Goal: Feedback & Contribution: Contribute content

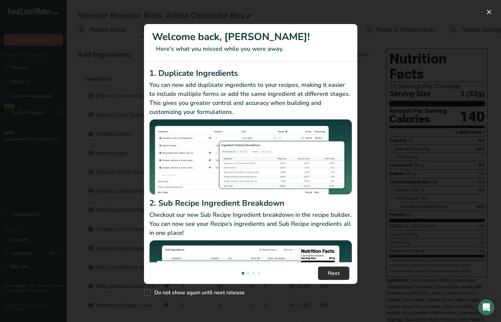
click at [334, 276] on span "Next" at bounding box center [334, 273] width 12 height 8
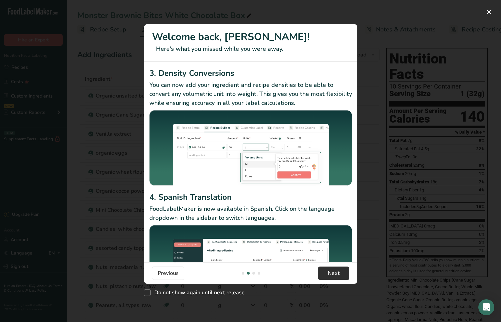
click at [334, 275] on span "Next" at bounding box center [334, 273] width 12 height 8
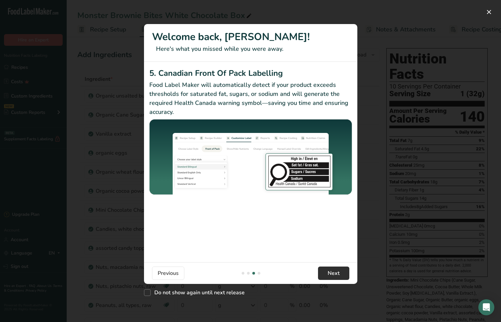
click at [334, 275] on span "Next" at bounding box center [334, 273] width 12 height 8
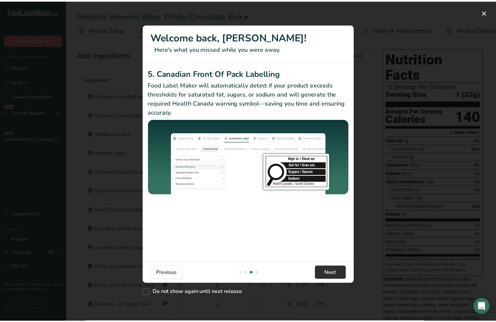
scroll to position [0, 641]
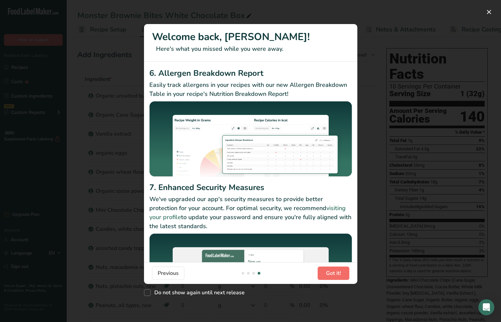
click at [334, 275] on span "Got it!" at bounding box center [333, 273] width 15 height 8
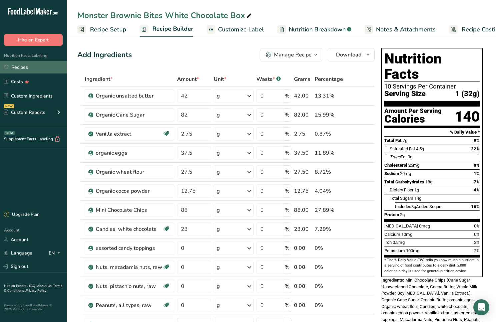
click at [21, 68] on link "Recipes" at bounding box center [33, 67] width 67 height 13
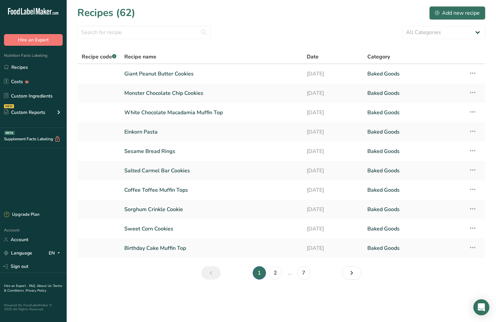
click at [449, 13] on div "Add new recipe" at bounding box center [457, 13] width 45 height 8
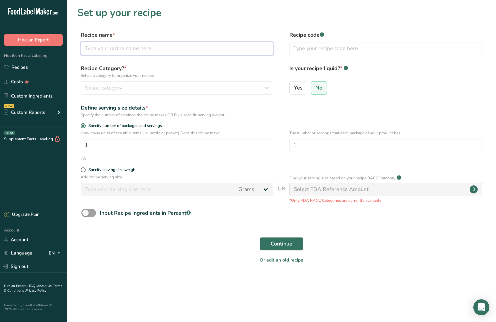
click at [92, 49] on input "text" at bounding box center [177, 48] width 193 height 13
type input "g"
type input "Giant Snickerdoodle Cookies"
click at [99, 83] on button "Select category" at bounding box center [177, 87] width 193 height 13
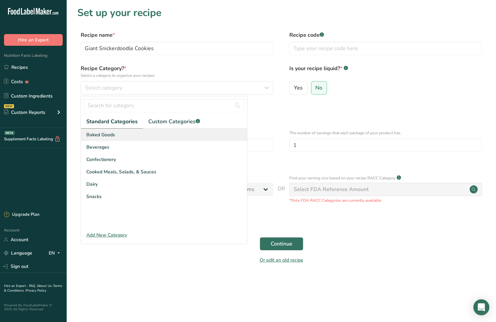
click at [103, 133] on span "Baked Goods" at bounding box center [100, 134] width 29 height 7
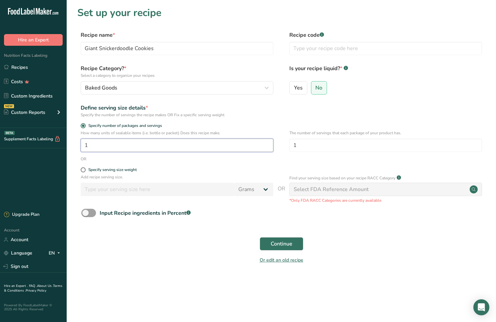
click at [91, 146] on input "1" at bounding box center [177, 144] width 193 height 13
type input "14"
click at [281, 243] on span "Continue" at bounding box center [282, 244] width 22 height 8
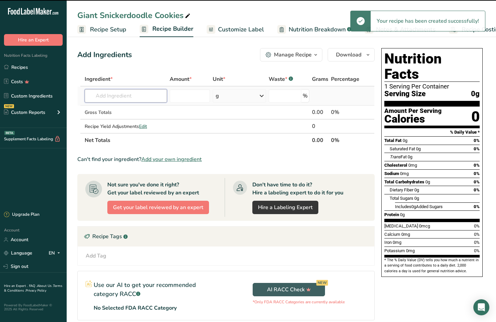
click at [93, 97] on input "text" at bounding box center [126, 95] width 82 height 13
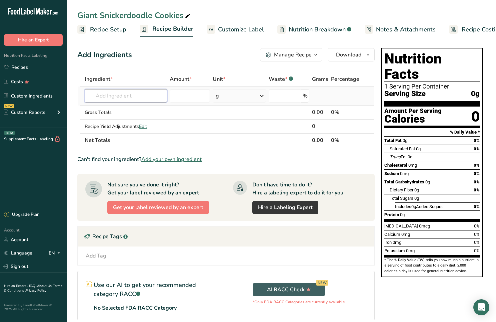
click at [99, 94] on input "text" at bounding box center [126, 95] width 82 height 13
type input "organic the"
drag, startPoint x: 119, startPoint y: 107, endPoint x: 108, endPoint y: 111, distance: 11.7
click at [108, 111] on p "Organic wheat flour" at bounding box center [114, 109] width 48 height 7
type input "Organic wheat flour"
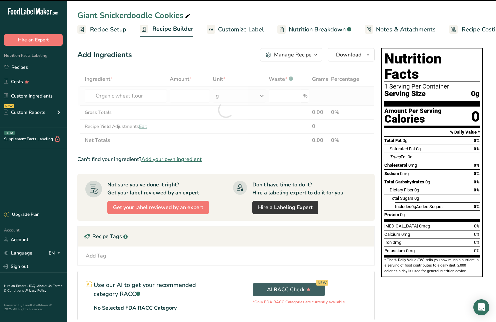
type input "0"
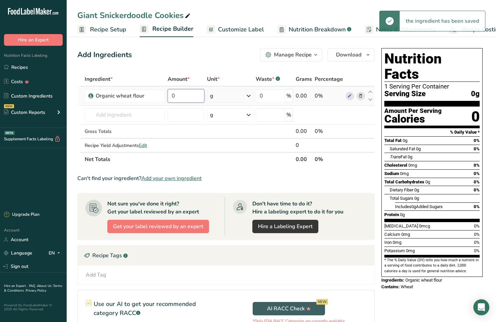
drag, startPoint x: 178, startPoint y: 96, endPoint x: 171, endPoint y: 97, distance: 7.4
click at [171, 97] on input "0" at bounding box center [186, 95] width 37 height 13
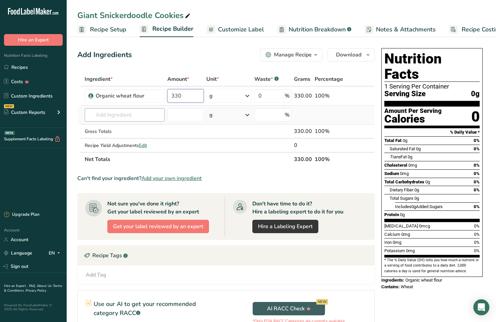
type input "330"
click at [96, 118] on div "Ingredient * Amount * Unit * Waste * .a-a{fill:#347362;}.b-a{fill:#fff;} Grams …" at bounding box center [226, 119] width 298 height 94
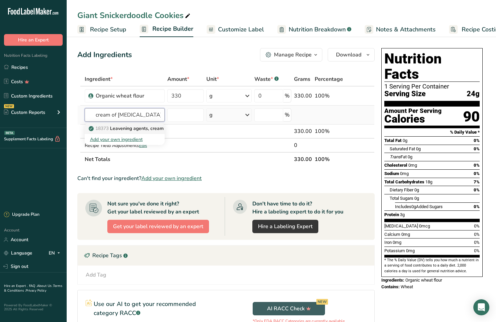
type input "cream of [MEDICAL_DATA]"
click at [128, 129] on p "18373 Leavening agents, cream of [MEDICAL_DATA]" at bounding box center [150, 128] width 120 height 7
type input "Leavening agents, cream of [MEDICAL_DATA]"
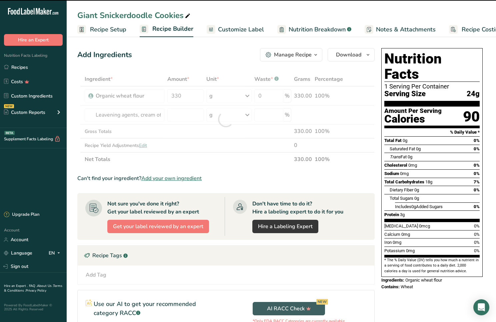
type input "0"
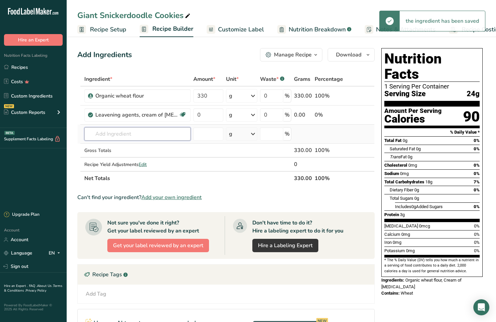
click at [99, 135] on input "text" at bounding box center [137, 133] width 106 height 13
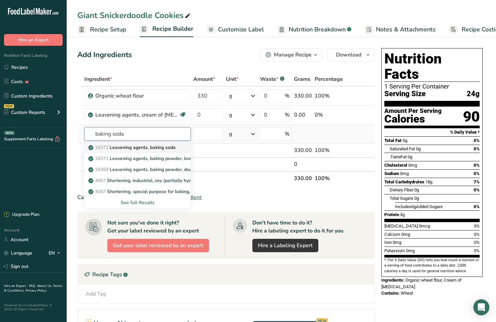
type input "baking soda"
click at [137, 150] on p "18372 Leavening agents, baking soda" at bounding box center [133, 147] width 86 height 7
type input "Leavening agents, baking soda"
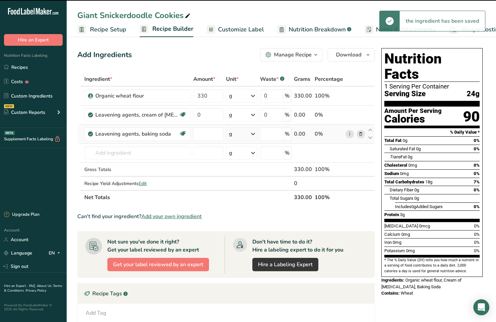
type input "0"
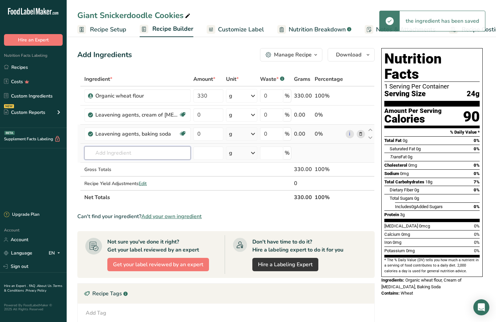
click at [103, 156] on input "text" at bounding box center [137, 152] width 106 height 13
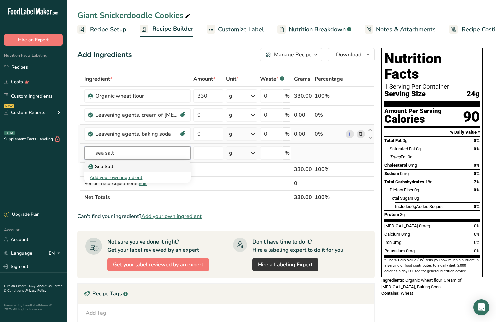
type input "sea salt"
click at [105, 164] on p "Sea Salt" at bounding box center [102, 166] width 24 height 7
type input "Sea Salt"
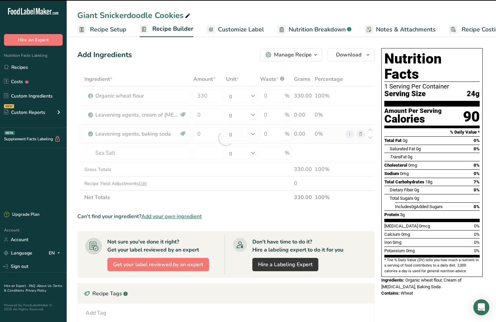
type input "0"
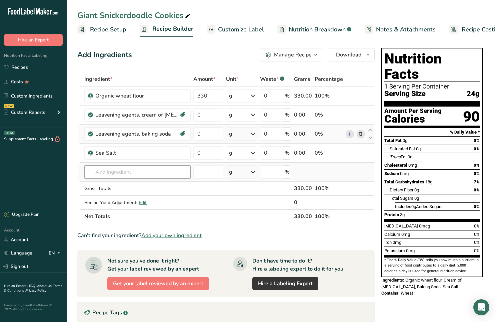
click at [107, 171] on input "text" at bounding box center [137, 171] width 106 height 13
type input "organic bu"
click at [113, 187] on p "Organic unsalted butter" at bounding box center [118, 185] width 56 height 7
type input "Organic unsalted butter"
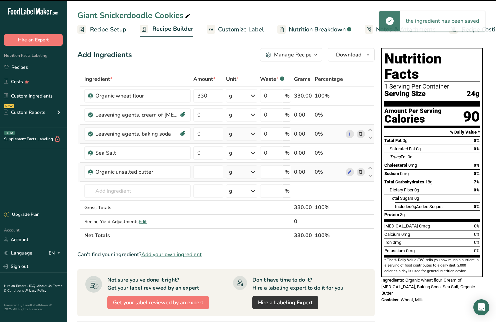
type input "0"
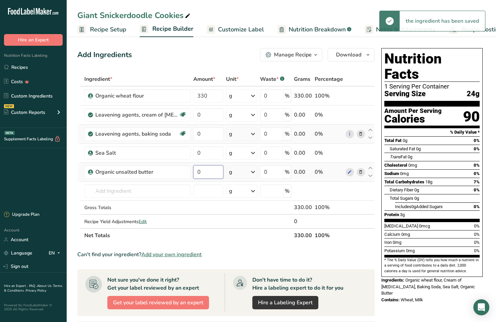
click at [202, 172] on input "0" at bounding box center [209, 171] width 30 height 13
type input "8"
click at [241, 173] on div "Ingredient * Amount * Unit * Waste * .a-a{fill:#347362;}.b-a{fill:#fff;} Grams …" at bounding box center [226, 157] width 298 height 170
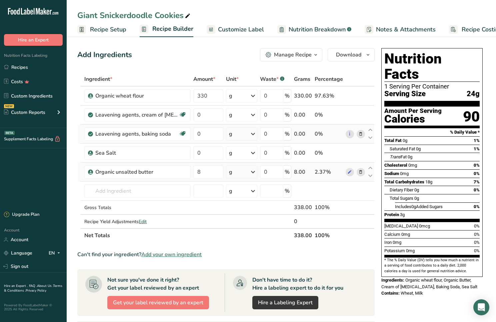
click at [243, 173] on div "g" at bounding box center [241, 171] width 31 height 13
click at [241, 224] on div "See more" at bounding box center [258, 224] width 56 height 7
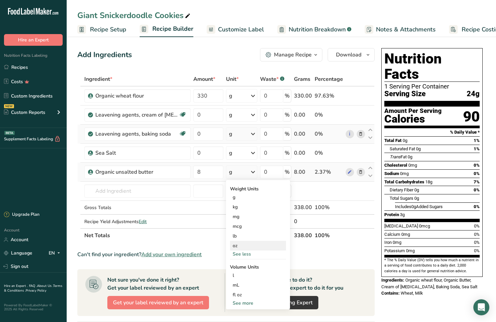
click at [242, 246] on div "oz" at bounding box center [258, 246] width 56 height 10
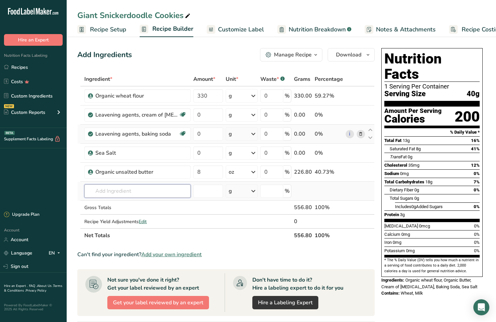
click at [100, 192] on input "text" at bounding box center [137, 190] width 106 height 13
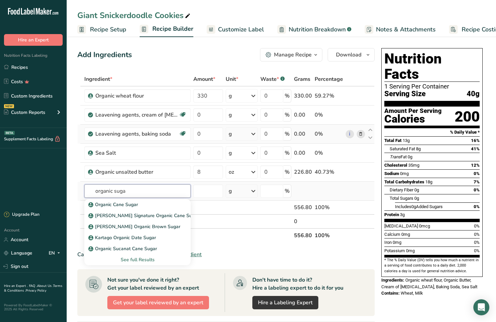
type input "organic sugar"
drag, startPoint x: 100, startPoint y: 192, endPoint x: 102, endPoint y: 207, distance: 14.7
click at [102, 207] on p "Organic Cane Sugar" at bounding box center [114, 204] width 48 height 7
type input "Organic Cane Sugar"
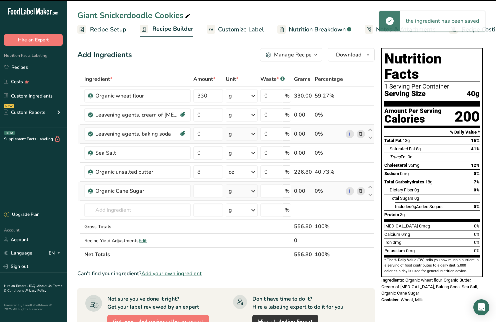
type input "0"
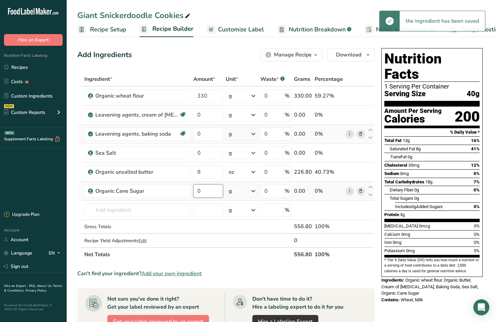
click at [201, 190] on input "0" at bounding box center [209, 190] width 30 height 13
type input "12"
click at [241, 193] on div "Ingredient * Amount * Unit * Waste * .a-a{fill:#347362;}.b-a{fill:#fff;} Grams …" at bounding box center [226, 166] width 298 height 189
click at [241, 193] on div "g" at bounding box center [242, 190] width 32 height 13
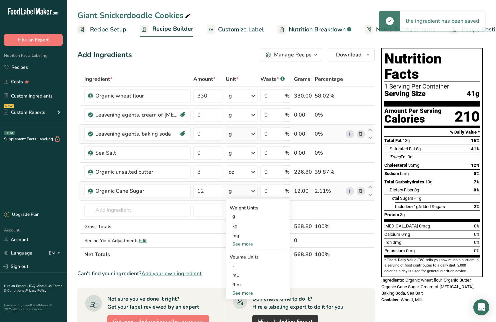
click at [237, 244] on div "See more" at bounding box center [258, 243] width 56 height 7
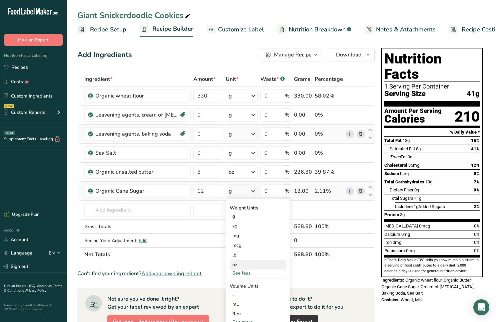
click at [238, 265] on div "oz" at bounding box center [258, 265] width 56 height 10
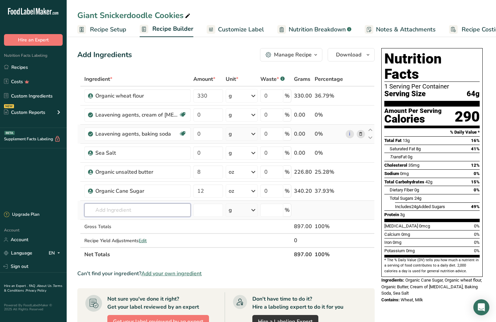
click at [106, 209] on input "text" at bounding box center [137, 209] width 106 height 13
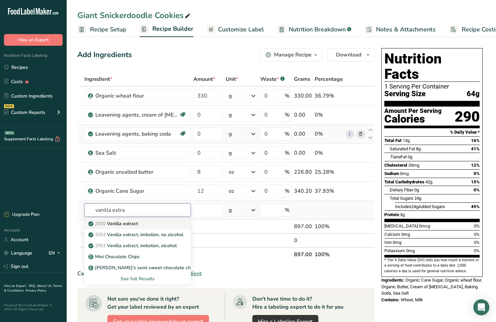
type input "vanilla extra"
click at [119, 225] on p "2050 Vanilla extract" at bounding box center [114, 223] width 48 height 7
type input "Vanilla extract"
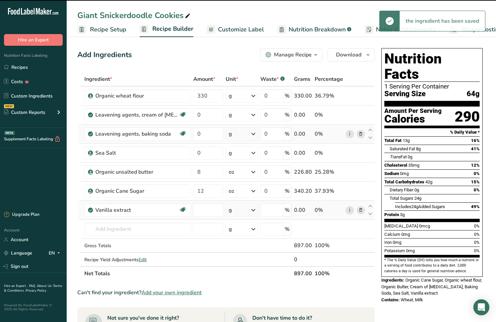
type input "0"
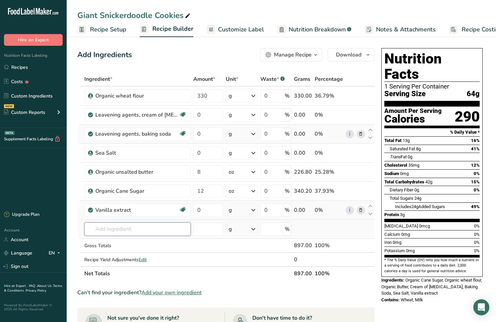
click at [103, 227] on input "text" at bounding box center [137, 228] width 106 height 13
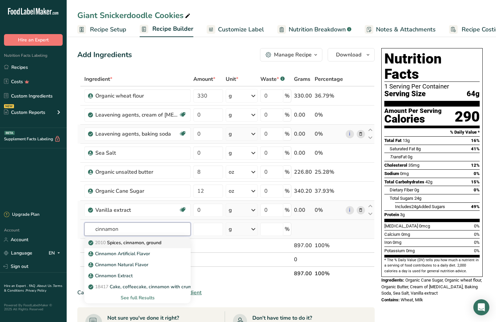
type input "cinnamon"
click at [132, 240] on p "2010 Spices, cinnamon, ground" at bounding box center [126, 242] width 72 height 7
type input "Spices, cinnamon, ground"
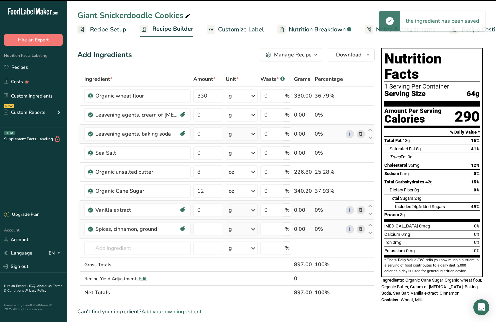
type input "0"
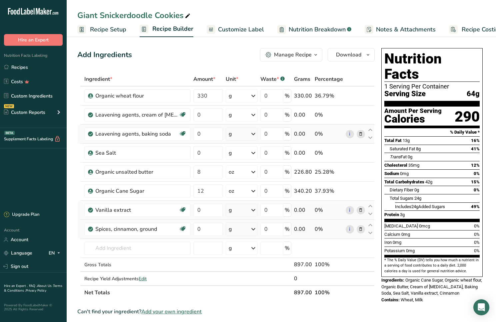
click at [398, 31] on span "Notes & Attachments" at bounding box center [406, 29] width 60 height 9
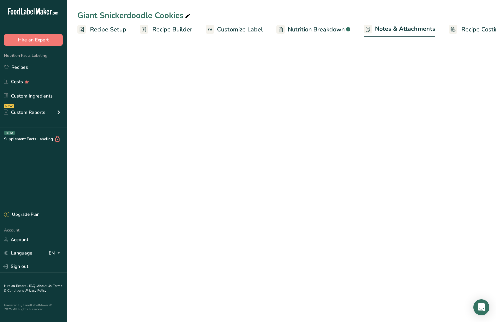
scroll to position [0, 23]
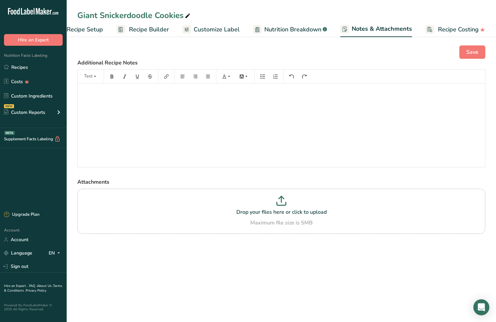
click at [79, 31] on span "Recipe Setup" at bounding box center [85, 29] width 36 height 9
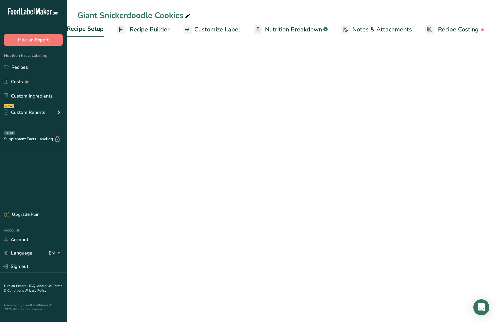
scroll to position [0, 2]
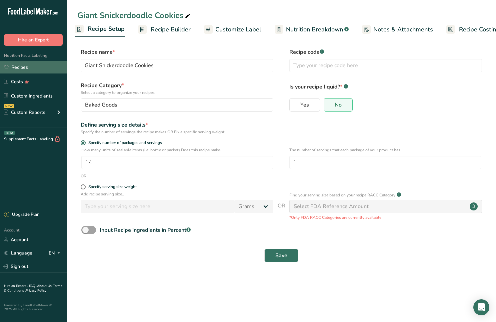
click at [25, 67] on link "Recipes" at bounding box center [33, 67] width 67 height 13
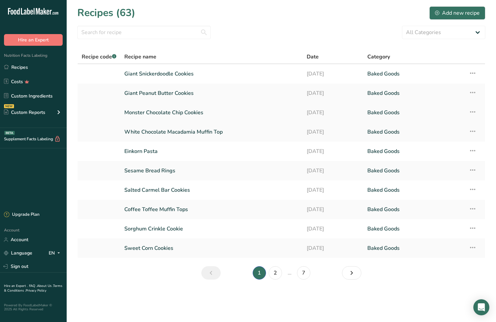
click at [170, 112] on link "Monster Chocolate Chip Cookies" at bounding box center [211, 112] width 175 height 14
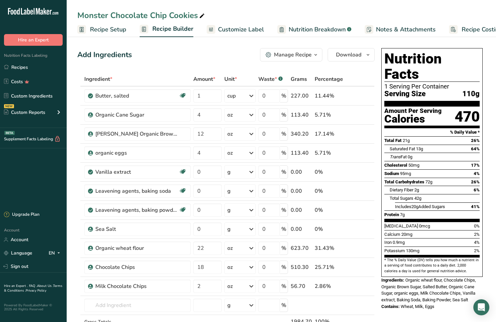
click at [377, 28] on span "Notes & Attachments" at bounding box center [406, 29] width 60 height 9
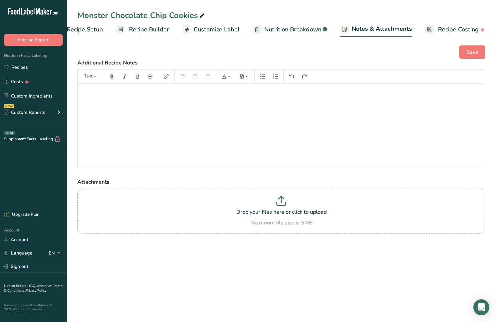
click at [216, 29] on span "Customize Label" at bounding box center [217, 29] width 46 height 9
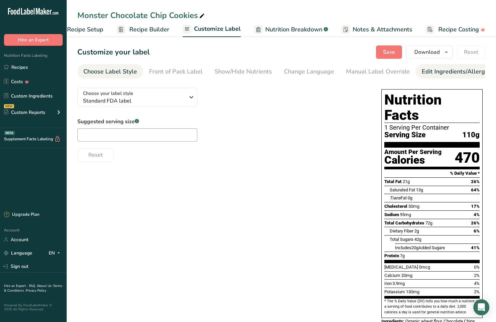
click at [437, 75] on div "Edit Ingredients/Allergens List" at bounding box center [464, 71] width 85 height 9
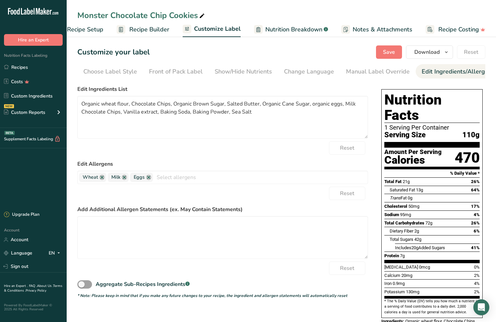
scroll to position [0, 76]
click at [443, 73] on div "Label Extra Info" at bounding box center [464, 71] width 44 height 9
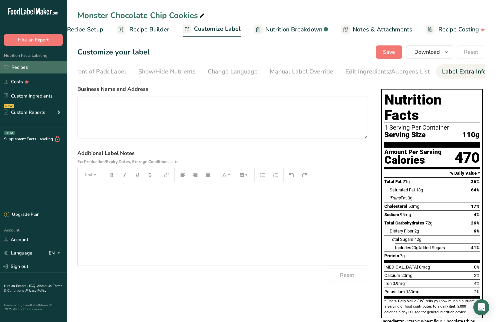
click at [19, 65] on link "Recipes" at bounding box center [33, 67] width 67 height 13
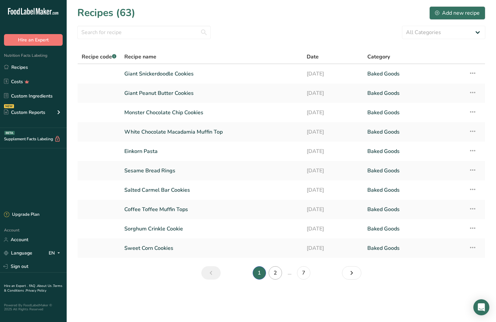
click at [277, 274] on link "2" at bounding box center [275, 272] width 13 height 13
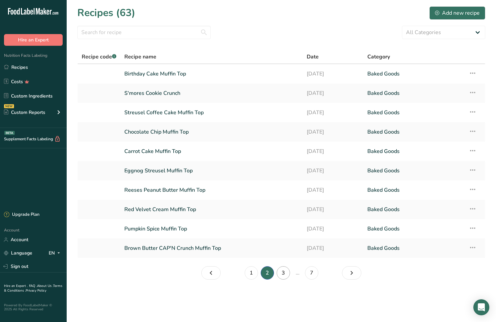
click at [283, 274] on link "3" at bounding box center [283, 272] width 13 height 13
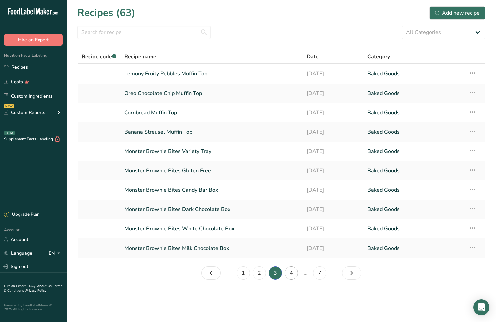
click at [287, 273] on link "4" at bounding box center [291, 272] width 13 height 13
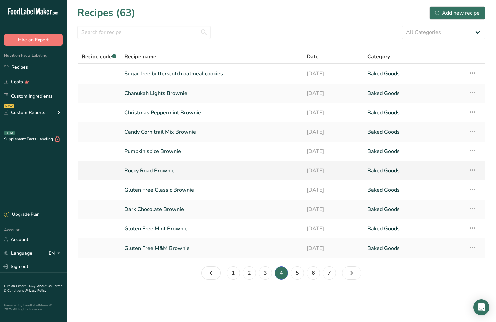
click at [172, 172] on link "Rocky Road Brownie" at bounding box center [211, 170] width 175 height 14
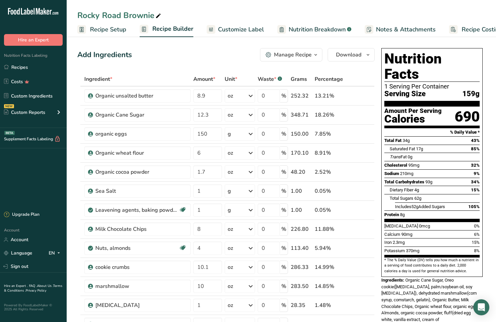
click at [230, 31] on span "Customize Label" at bounding box center [241, 29] width 46 height 9
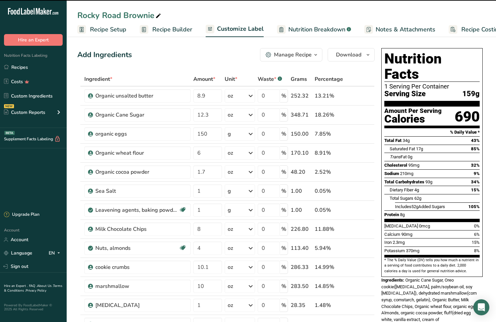
scroll to position [0, 23]
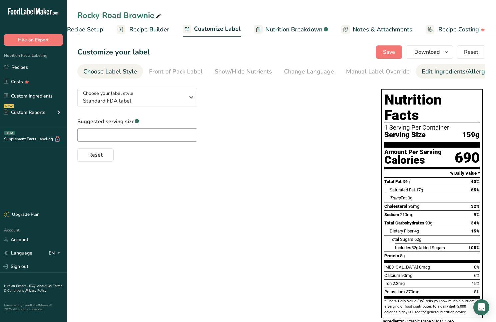
click at [429, 75] on div "Edit Ingredients/Allergens List" at bounding box center [464, 71] width 85 height 9
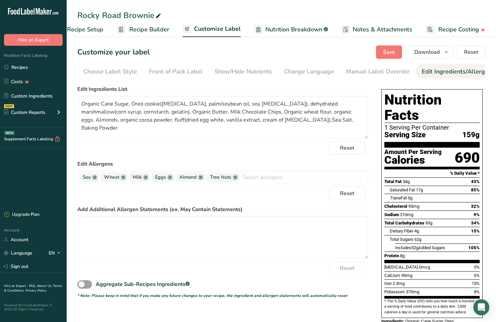
scroll to position [0, 76]
click at [446, 73] on div "Label Extra Info" at bounding box center [464, 71] width 44 height 9
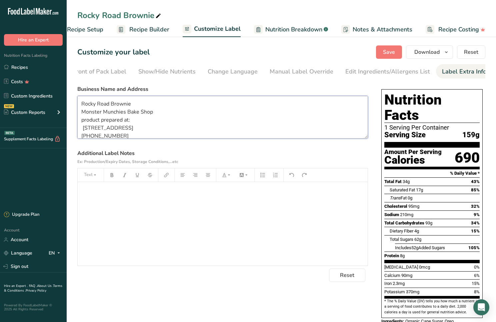
drag, startPoint x: 81, startPoint y: 104, endPoint x: 184, endPoint y: 138, distance: 108.7
click at [184, 138] on textarea "Rocky Road Brownie Monster Munchies Bake Shop product prepared at: [STREET_ADDR…" at bounding box center [222, 117] width 291 height 43
click at [21, 66] on link "Recipes" at bounding box center [33, 67] width 67 height 13
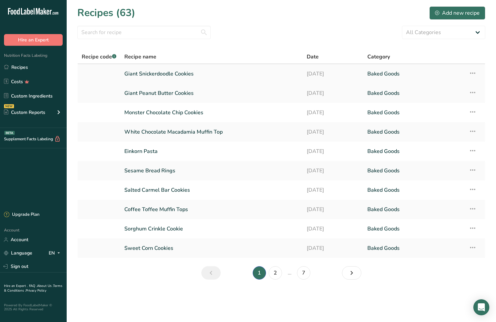
click at [154, 76] on link "Giant Snickerdoodle Cookies" at bounding box center [211, 74] width 175 height 14
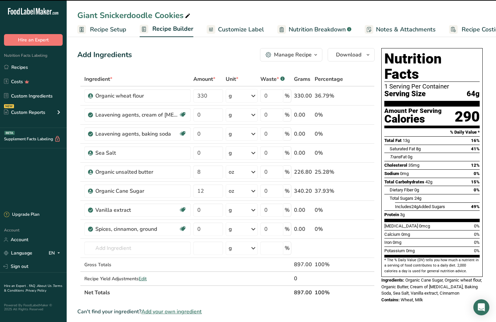
click at [221, 29] on span "Customize Label" at bounding box center [241, 29] width 46 height 9
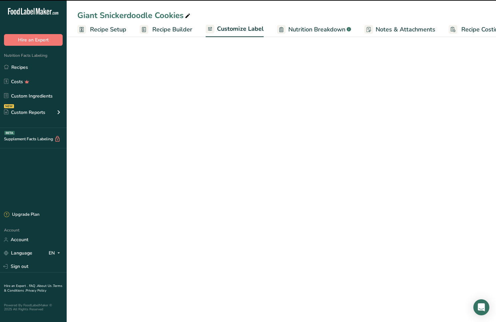
scroll to position [0, 23]
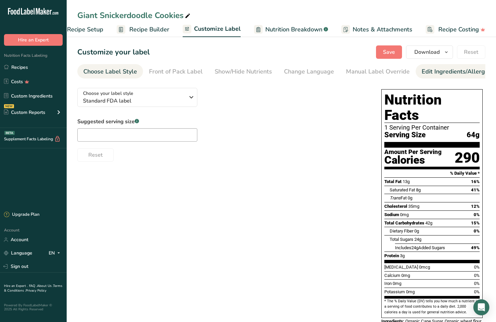
click at [445, 74] on div "Edit Ingredients/Allergens List" at bounding box center [464, 71] width 85 height 9
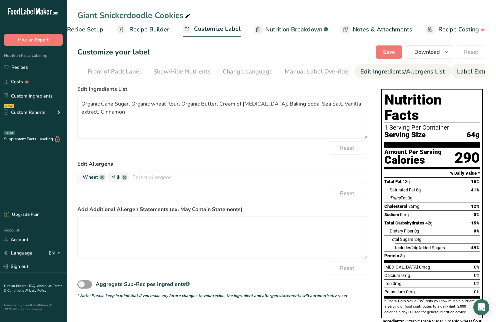
scroll to position [0, 76]
click at [446, 74] on div "Label Extra Info" at bounding box center [464, 71] width 44 height 9
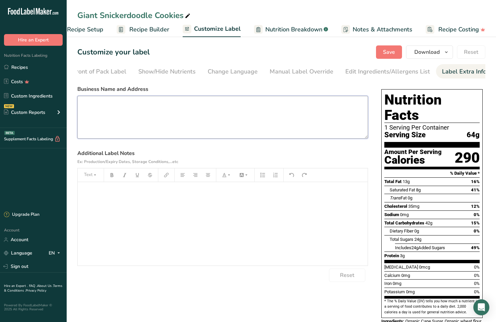
paste textarea "Rocky Road Brownie Monster Munchies Bake Shop product prepared at: [STREET_ADDR…"
drag, startPoint x: 132, startPoint y: 103, endPoint x: 75, endPoint y: 101, distance: 57.4
click at [75, 101] on section "Customize your label Save Download Choose what to show on your downloaded label…" at bounding box center [282, 198] width 430 height 327
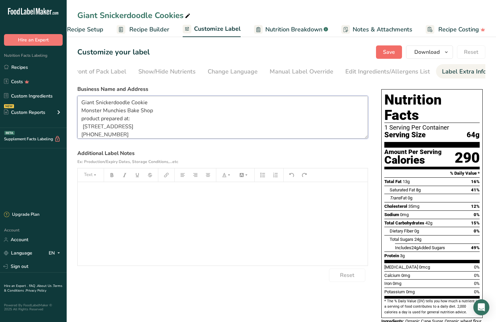
type textarea "Giant Snickerdoodle Cookie Monster Munchies Bake Shop product prepared at: [STR…"
click at [386, 52] on span "Save" at bounding box center [389, 52] width 12 height 8
click at [29, 68] on link "Recipes" at bounding box center [33, 67] width 67 height 13
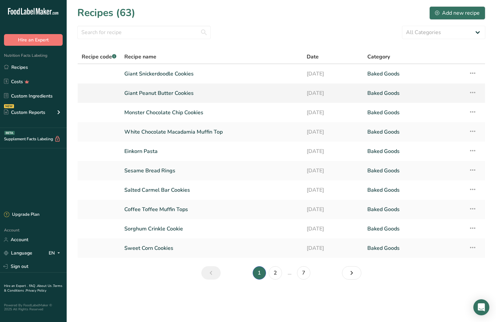
click at [169, 92] on link "Giant Peanut Butter Cookies" at bounding box center [211, 93] width 175 height 14
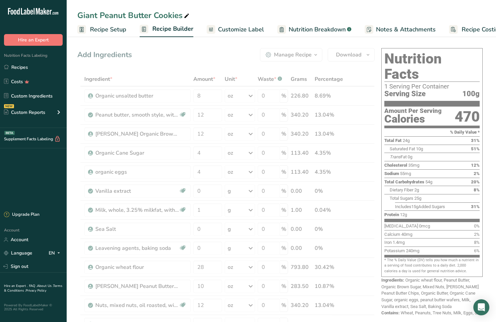
click at [240, 29] on span "Customize Label" at bounding box center [241, 29] width 46 height 9
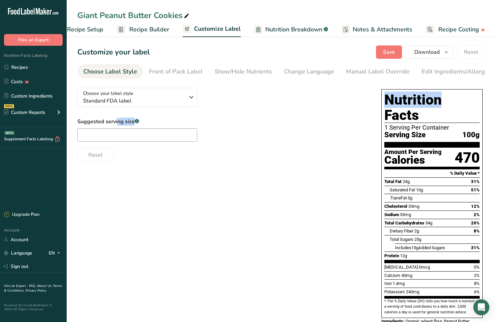
scroll to position [1, 0]
drag, startPoint x: 428, startPoint y: 72, endPoint x: 345, endPoint y: 82, distance: 83.9
click at [342, 84] on section "Customize your label Save Download Choose what to show on your downloaded label…" at bounding box center [282, 205] width 430 height 340
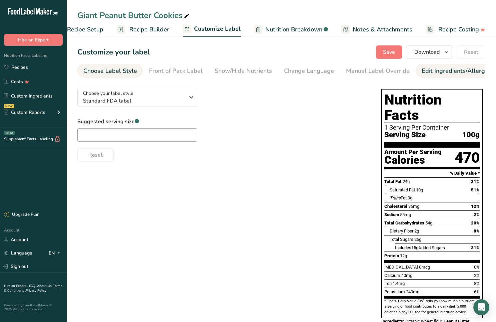
click at [423, 72] on div "Edit Ingredients/Allergens List" at bounding box center [464, 70] width 85 height 9
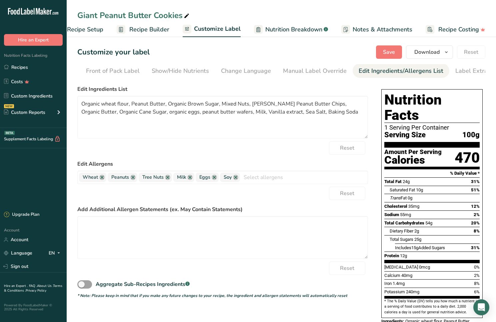
scroll to position [1, 76]
click at [446, 73] on div "Label Extra Info" at bounding box center [464, 70] width 44 height 9
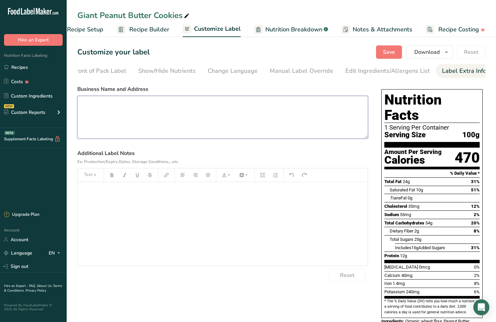
click at [82, 106] on textarea at bounding box center [222, 117] width 291 height 43
paste textarea "Rocky Road Brownie Monster Munchies Bake Shop product prepared at: [STREET_ADDR…"
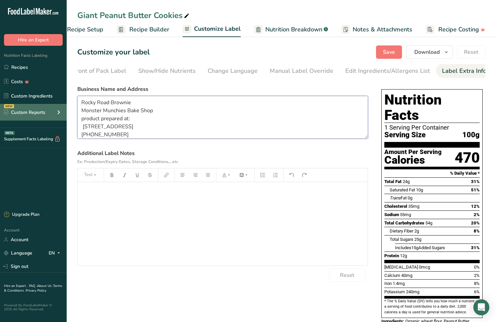
drag, startPoint x: 132, startPoint y: 103, endPoint x: 61, endPoint y: 104, distance: 70.4
click at [61, 104] on div ".a-20{fill:#fff;} Hire an Expert Nutrition Facts Labeling Recipes Costs Custom …" at bounding box center [248, 187] width 496 height 374
type textarea "Giant Peanut Butter Cookie Monster Munchies Bake Shop product prepared at: [STR…"
click at [390, 54] on span "Save" at bounding box center [389, 52] width 12 height 8
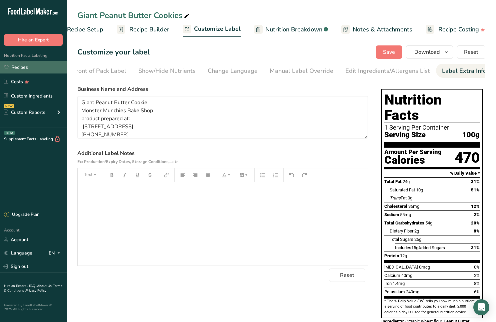
click at [25, 66] on link "Recipes" at bounding box center [33, 67] width 67 height 13
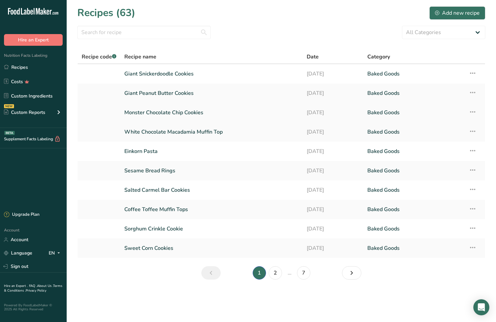
click at [175, 114] on link "Monster Chocolate Chip Cookies" at bounding box center [211, 112] width 175 height 14
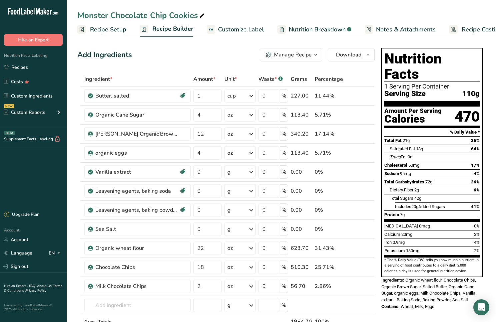
click at [232, 31] on span "Customize Label" at bounding box center [241, 29] width 46 height 9
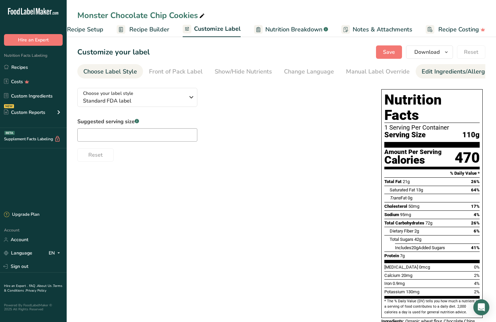
click at [455, 72] on div "Edit Ingredients/Allergens List" at bounding box center [464, 71] width 85 height 9
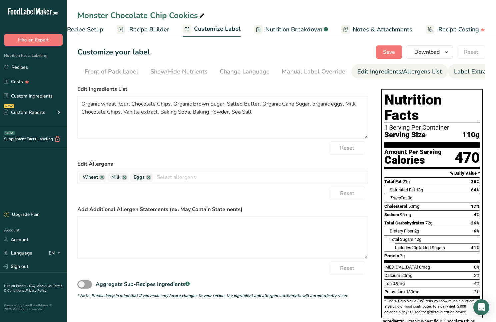
scroll to position [0, 76]
click at [454, 72] on div "Label Extra Info" at bounding box center [464, 71] width 44 height 9
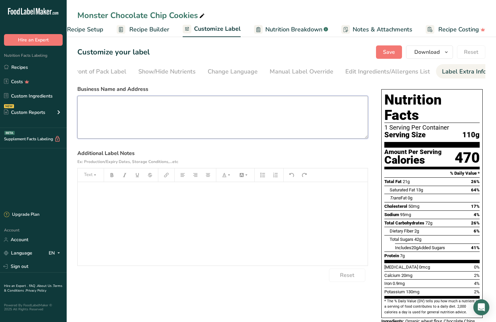
click at [84, 103] on textarea at bounding box center [222, 117] width 291 height 43
paste textarea "Rocky Road Brownie Monster Munchies Bake Shop product prepared at: [STREET_ADDR…"
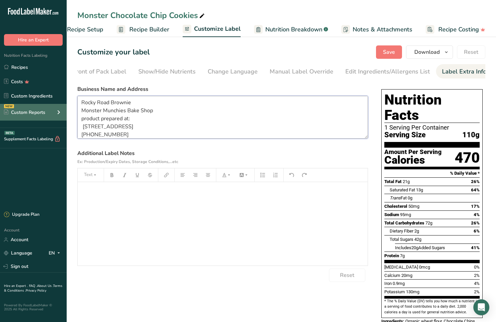
drag, startPoint x: 134, startPoint y: 104, endPoint x: 50, endPoint y: 106, distance: 84.1
click at [51, 106] on div ".a-20{fill:#fff;} Hire an Expert Nutrition Facts Labeling Recipes Costs Custom …" at bounding box center [248, 184] width 496 height 368
type textarea "Monster Chocolate Chip Cookie Monster Munchies Bake Shop product prepared at: […"
click at [395, 51] on span "Save" at bounding box center [389, 52] width 12 height 8
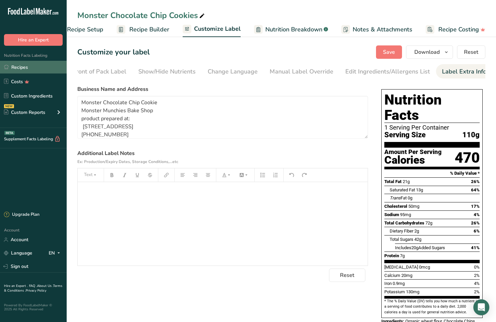
click at [21, 67] on link "Recipes" at bounding box center [33, 67] width 67 height 13
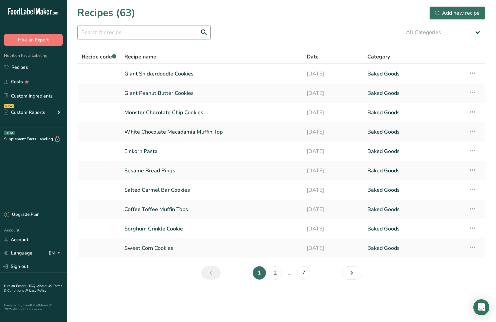
click at [130, 33] on input "text" at bounding box center [143, 32] width 133 height 13
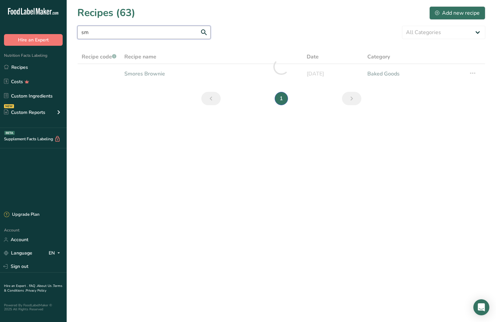
type input "s"
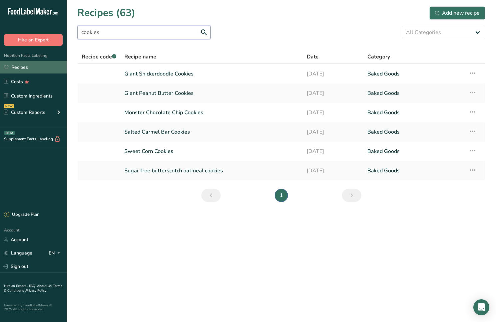
type input "cookies"
click at [24, 67] on link "Recipes" at bounding box center [33, 67] width 67 height 13
click at [454, 14] on div "Add new recipe" at bounding box center [457, 13] width 45 height 8
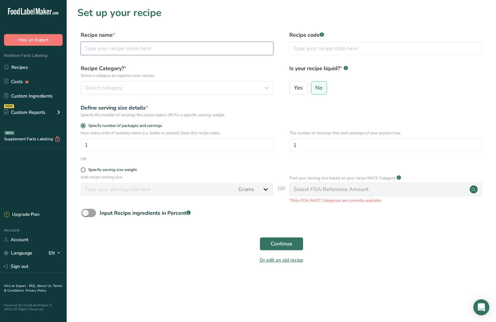
click at [108, 50] on input "text" at bounding box center [177, 48] width 193 height 13
type input "S"
type input "Giant Smores Cookie"
click at [117, 89] on span "Select category" at bounding box center [103, 88] width 37 height 8
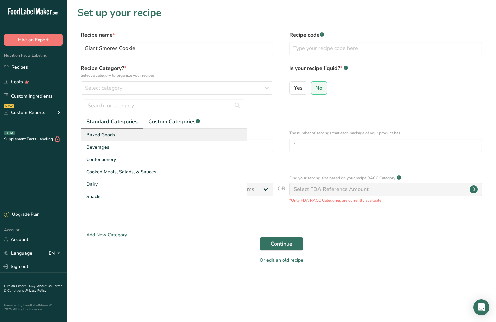
click at [112, 138] on div "Baked Goods" at bounding box center [164, 134] width 166 height 12
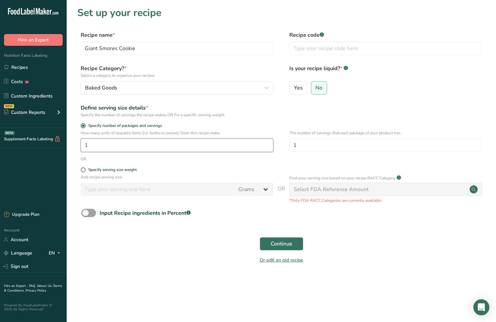
click at [88, 145] on input "1" at bounding box center [177, 144] width 193 height 13
type input "12"
click at [277, 244] on span "Continue" at bounding box center [282, 244] width 22 height 8
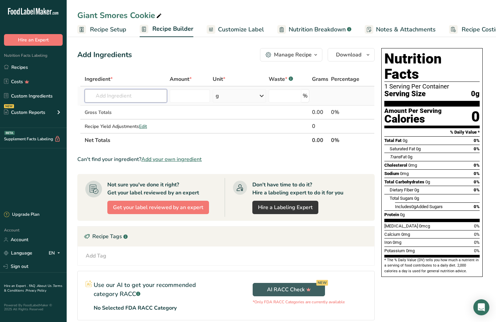
click at [91, 94] on input "text" at bounding box center [126, 95] width 82 height 13
type input "organic runs"
drag, startPoint x: 92, startPoint y: 8, endPoint x: 141, endPoint y: 111, distance: 114.5
click at [141, 111] on p "Organic unsalted butter" at bounding box center [118, 109] width 56 height 7
type input "Organic unsalted butter"
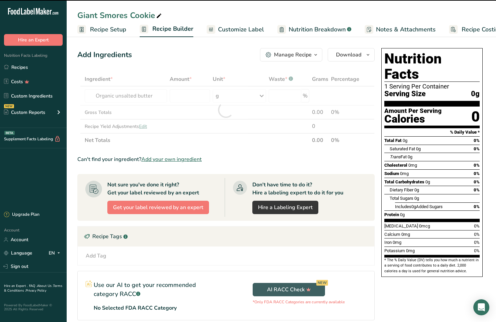
type input "0"
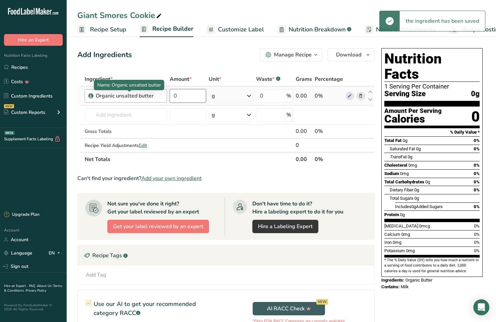
drag, startPoint x: 178, startPoint y: 96, endPoint x: 161, endPoint y: 98, distance: 17.2
click at [161, 98] on tr "Organic unsalted butter 0 g Weight Units g kg mg See more Volume Units l Volume…" at bounding box center [226, 95] width 297 height 19
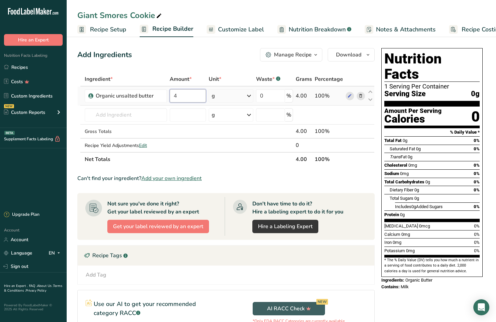
type input "4"
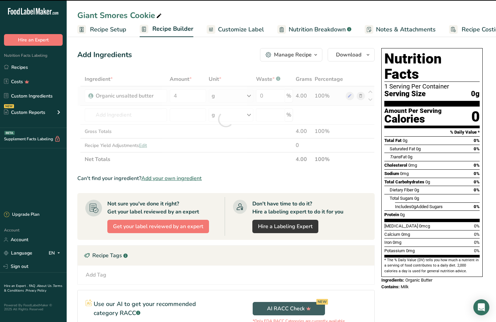
click at [230, 95] on div "Ingredient * Amount * Unit * Waste * .a-a{fill:#347362;}.b-a{fill:#fff;} Grams …" at bounding box center [226, 119] width 298 height 94
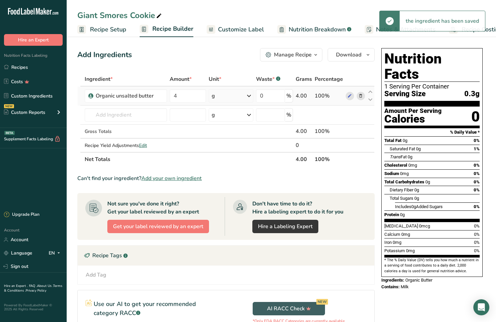
click at [218, 95] on div "g" at bounding box center [231, 95] width 45 height 13
click at [223, 148] on div "See more" at bounding box center [241, 148] width 56 height 7
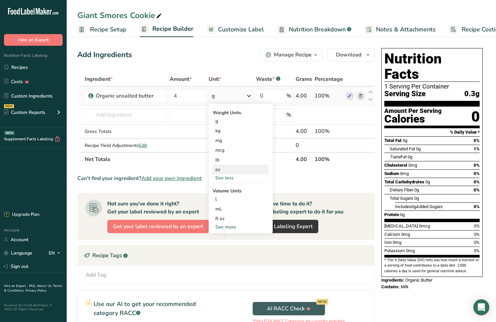
click at [221, 170] on div "oz" at bounding box center [241, 169] width 56 height 10
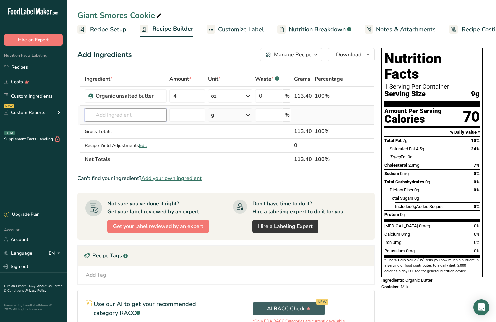
click at [99, 116] on input "text" at bounding box center [126, 114] width 82 height 13
type input "organic bro"
click at [114, 129] on p "[PERSON_NAME] Organic Brown Sugar" at bounding box center [135, 128] width 91 height 7
type input "[PERSON_NAME] Organic Brown Sugar"
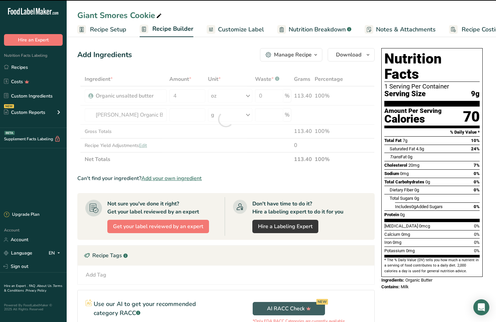
type input "0"
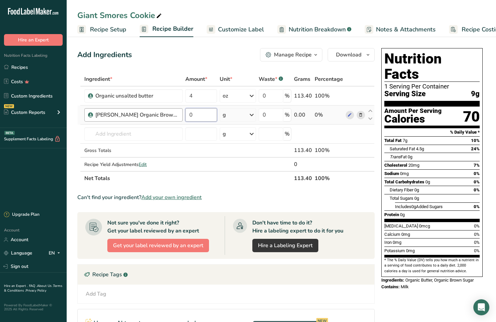
drag, startPoint x: 187, startPoint y: 115, endPoint x: 157, endPoint y: 115, distance: 30.0
click at [157, 115] on tr "[PERSON_NAME] Organic Brown Sugar 0 g Weight Units g kg mg See more Volume Unit…" at bounding box center [226, 114] width 297 height 19
type input "6"
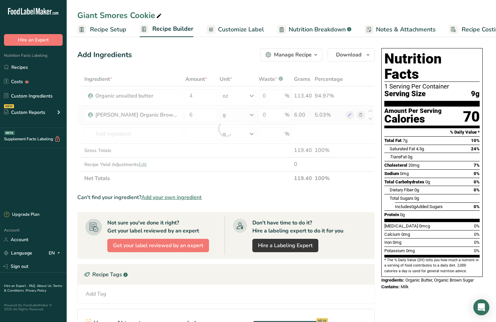
click at [237, 117] on div "Ingredient * Amount * Unit * Waste * .a-a{fill:#347362;}.b-a{fill:#fff;} Grams …" at bounding box center [226, 128] width 298 height 113
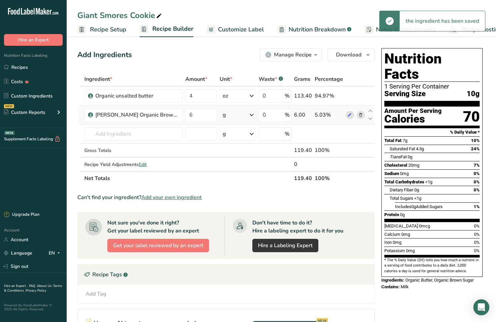
click at [223, 115] on div "g" at bounding box center [238, 114] width 36 height 13
click at [225, 167] on div "See more" at bounding box center [252, 167] width 56 height 7
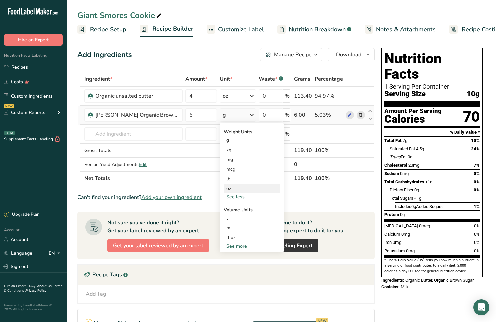
click at [226, 188] on div "oz" at bounding box center [252, 189] width 56 height 10
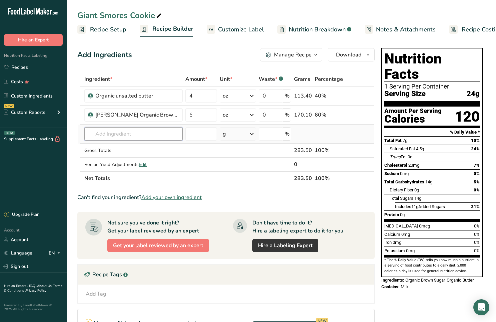
click at [108, 134] on input "text" at bounding box center [133, 133] width 98 height 13
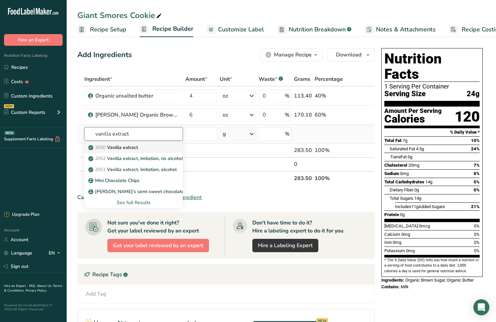
type input "vanilla extract"
click at [120, 150] on p "2050 Vanilla extract" at bounding box center [114, 147] width 48 height 7
type input "Vanilla extract"
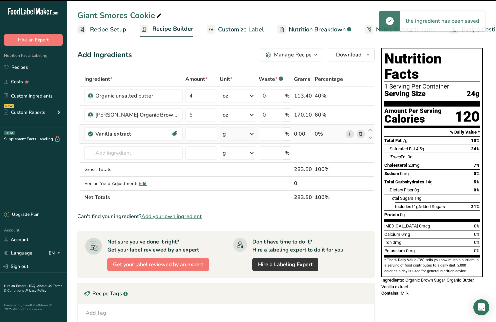
type input "0"
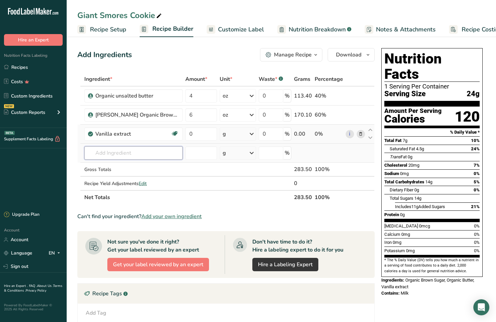
click at [104, 153] on input "text" at bounding box center [133, 152] width 98 height 13
type input "organic egg"
click at [113, 165] on p "organic eggs" at bounding box center [106, 166] width 33 height 7
type input "organic eggs"
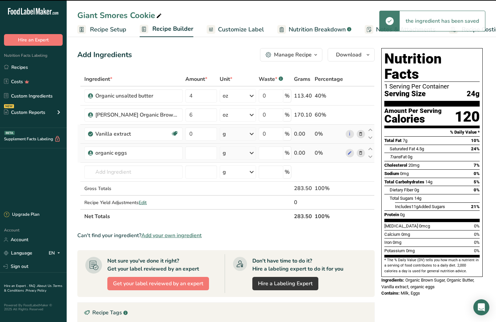
type input "0"
click at [198, 154] on input "0" at bounding box center [202, 152] width 32 height 13
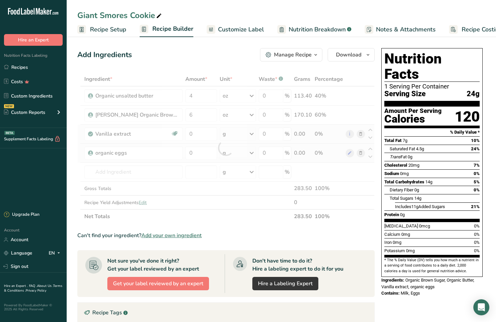
click at [224, 152] on div "Ingredient * Amount * Unit * Waste * .a-a{fill:#347362;}.b-a{fill:#fff;} Grams …" at bounding box center [226, 147] width 298 height 151
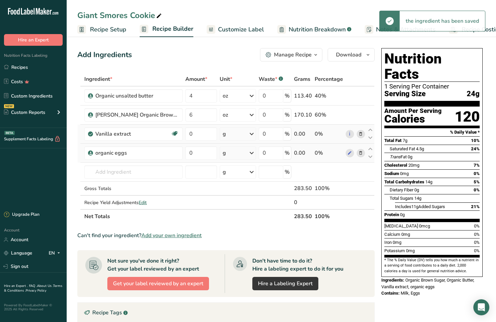
click at [223, 153] on div "g" at bounding box center [224, 153] width 3 height 8
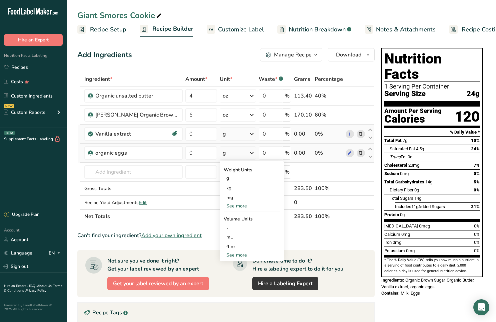
click at [230, 206] on div "See more" at bounding box center [252, 205] width 56 height 7
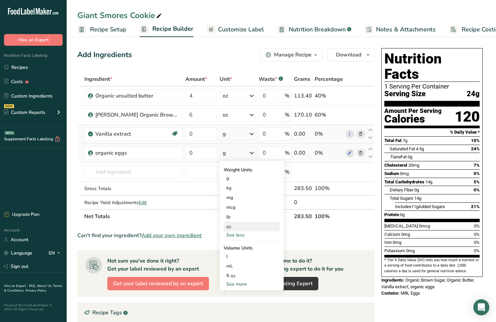
click at [228, 226] on div "oz" at bounding box center [252, 227] width 56 height 10
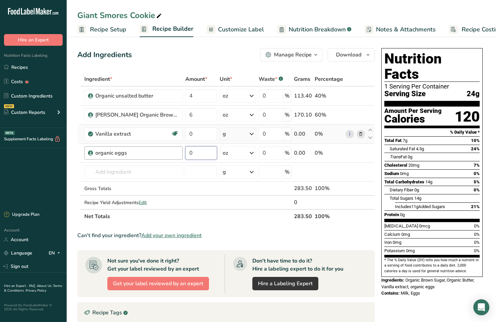
drag, startPoint x: 185, startPoint y: 153, endPoint x: 162, endPoint y: 155, distance: 22.4
click at [162, 155] on tr "organic eggs 0 oz Weight Units g kg mg mcg lb oz See less Volume Units l Volume…" at bounding box center [226, 152] width 297 height 19
type input "2"
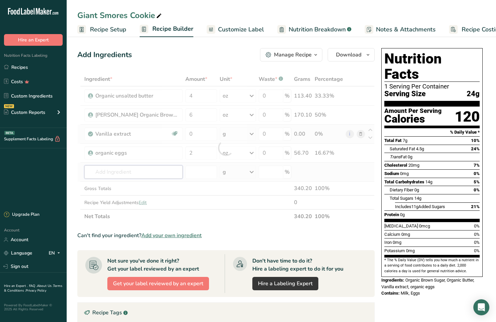
click at [99, 172] on div "Ingredient * Amount * Unit * Waste * .a-a{fill:#347362;}.b-a{fill:#fff;} Grams …" at bounding box center [226, 147] width 298 height 151
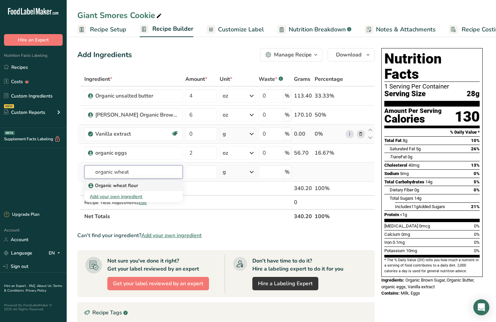
type input "organic wheat"
click at [119, 185] on p "Organic wheat flour" at bounding box center [114, 185] width 48 height 7
type input "Organic wheat flour"
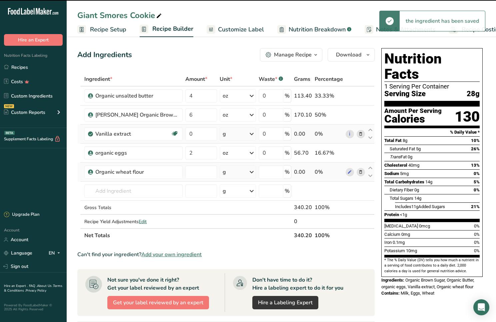
type input "0"
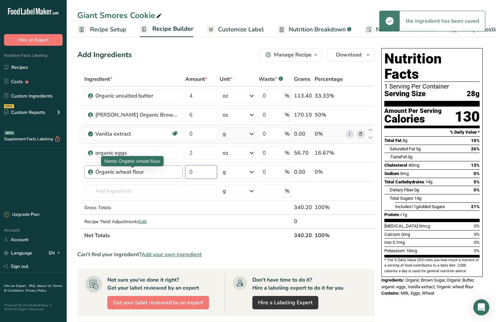
drag, startPoint x: 184, startPoint y: 172, endPoint x: 158, endPoint y: 175, distance: 26.5
click at [158, 175] on tr "Organic wheat flour 0 g Weight Units g kg mg See more Volume Units l Volume uni…" at bounding box center [226, 171] width 297 height 19
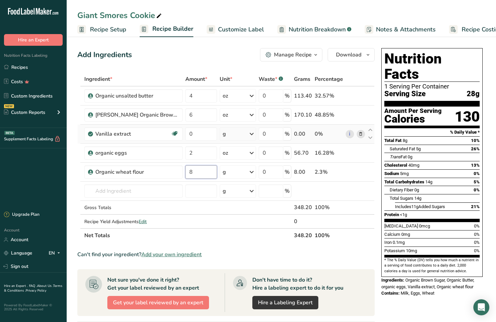
type input "8"
click at [221, 170] on div "Ingredient * Amount * Unit * Waste * .a-a{fill:#347362;}.b-a{fill:#fff;} Grams …" at bounding box center [226, 157] width 298 height 170
click at [221, 170] on div "g" at bounding box center [238, 171] width 36 height 13
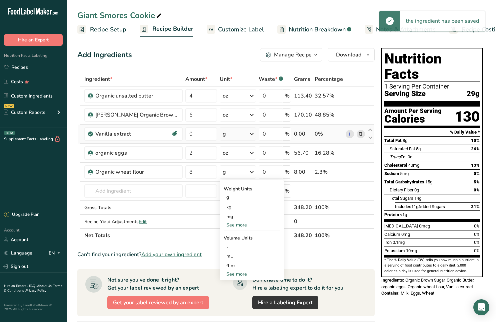
click at [227, 226] on div "See more" at bounding box center [252, 224] width 56 height 7
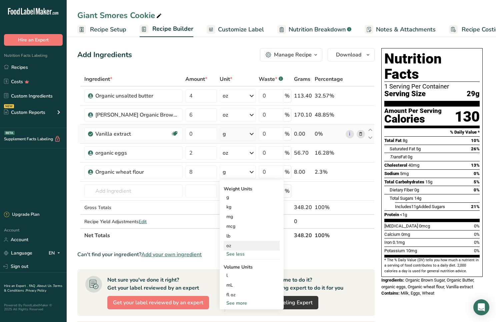
click at [228, 247] on div "oz" at bounding box center [252, 246] width 56 height 10
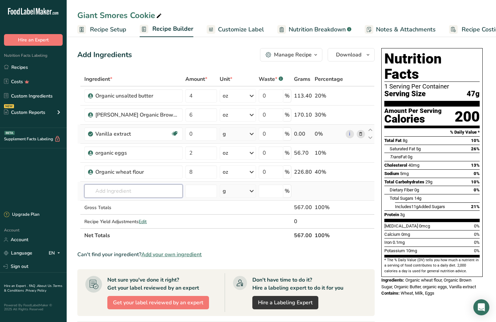
click at [103, 193] on input "text" at bounding box center [133, 190] width 98 height 13
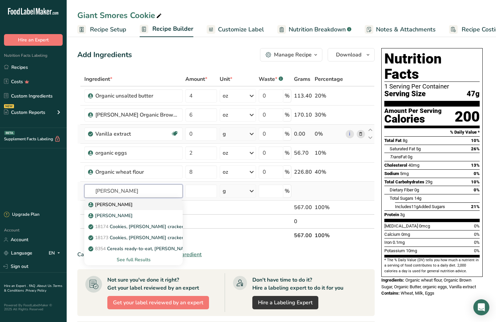
type input "[PERSON_NAME]"
click at [115, 203] on p "[PERSON_NAME]" at bounding box center [111, 204] width 43 height 7
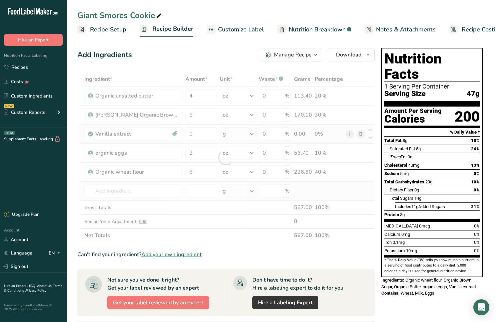
type input "[PERSON_NAME]"
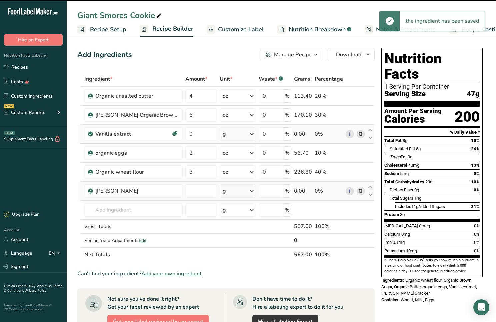
type input "0"
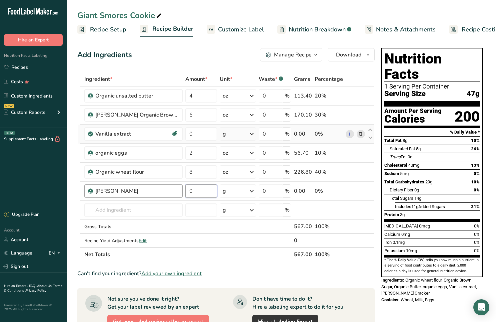
drag, startPoint x: 185, startPoint y: 191, endPoint x: 162, endPoint y: 194, distance: 23.6
click at [162, 194] on tr "[PERSON_NAME] 0 g Weight Units g kg mg See more Volume Units l Volume units req…" at bounding box center [226, 191] width 297 height 19
type input "8"
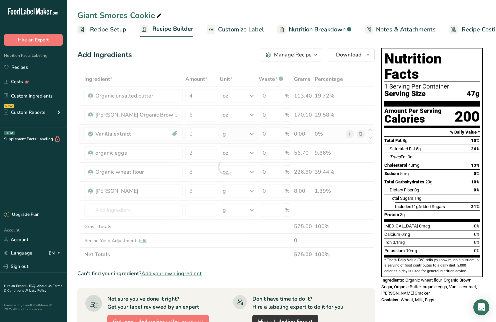
click at [220, 192] on div "Ingredient * Amount * Unit * Waste * .a-a{fill:#347362;}.b-a{fill:#fff;} Grams …" at bounding box center [226, 166] width 298 height 189
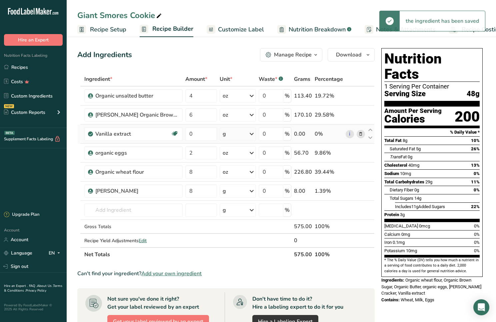
click at [223, 192] on div "g" at bounding box center [224, 191] width 3 height 8
click at [225, 245] on div "See more" at bounding box center [252, 243] width 56 height 7
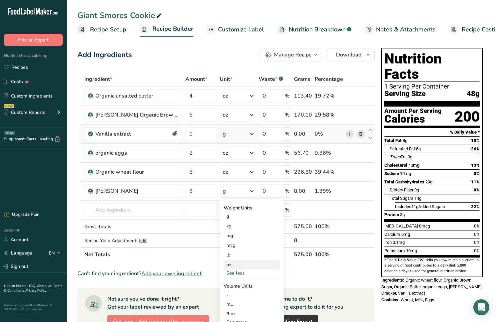
click at [224, 266] on div "oz" at bounding box center [252, 265] width 56 height 10
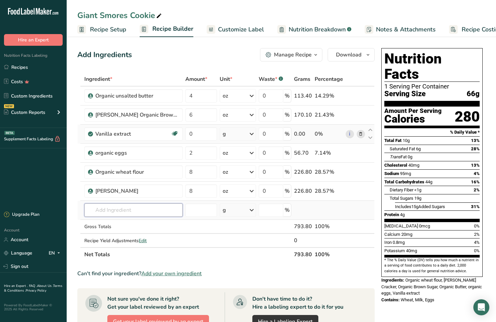
click at [102, 215] on input "text" at bounding box center [133, 209] width 98 height 13
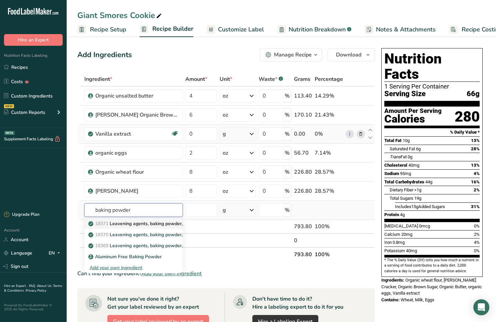
type input "baking powder"
click at [162, 224] on p "18371 Leavening agents, baking powder, low-sodium" at bounding box center [150, 223] width 120 height 7
type input "Leavening agents, baking powder, low-sodium"
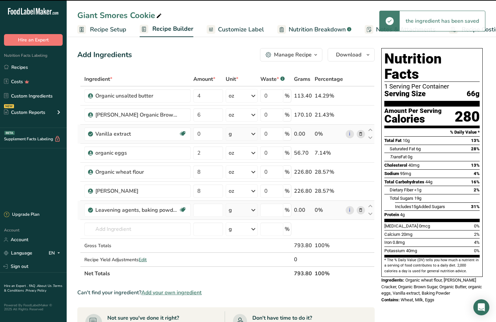
type input "0"
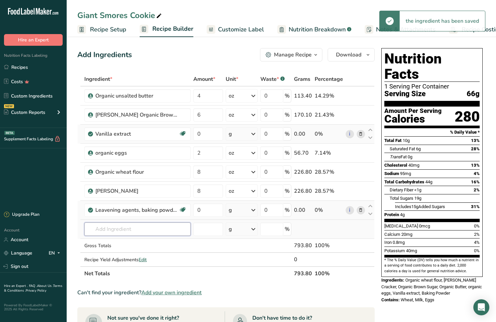
click at [109, 231] on input "text" at bounding box center [137, 228] width 106 height 13
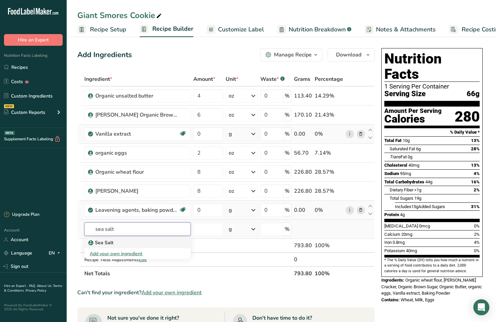
type input "sea salt"
click at [114, 242] on div "Sea Salt" at bounding box center [132, 242] width 85 height 7
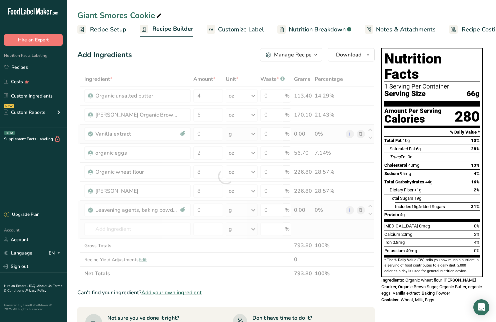
type input "Sea Salt"
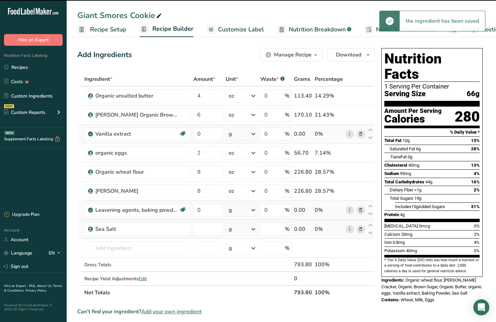
type input "0"
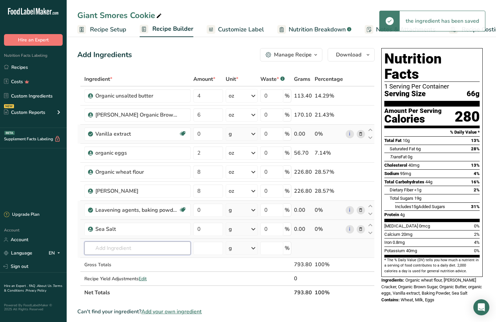
click at [107, 251] on input "text" at bounding box center [137, 247] width 106 height 13
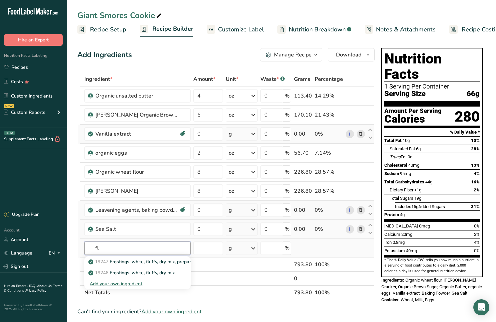
type input "f"
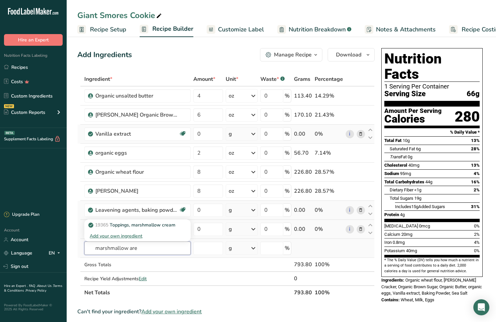
type input "marshmallow are"
drag, startPoint x: 107, startPoint y: 251, endPoint x: 127, endPoint y: 226, distance: 31.6
click at [127, 226] on p "19365 Toppings, marshmallow cream" at bounding box center [133, 224] width 86 height 7
type input "Toppings, marshmallow cream"
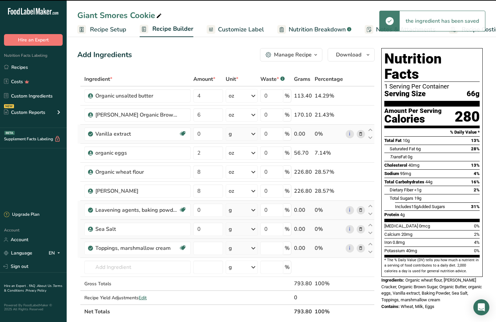
type input "0"
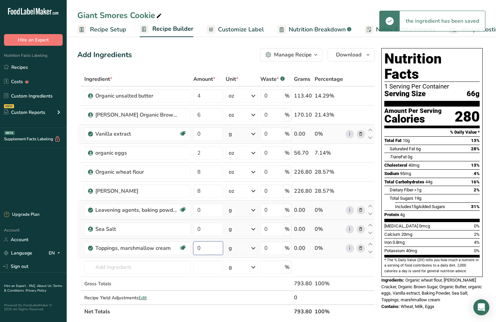
click at [202, 247] on input "0" at bounding box center [209, 247] width 30 height 13
type input "8"
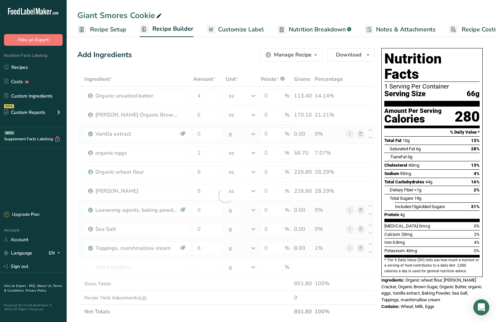
click at [247, 249] on div "Ingredient * Amount * Unit * Waste * .a-a{fill:#347362;}.b-a{fill:#fff;} Grams …" at bounding box center [226, 195] width 298 height 246
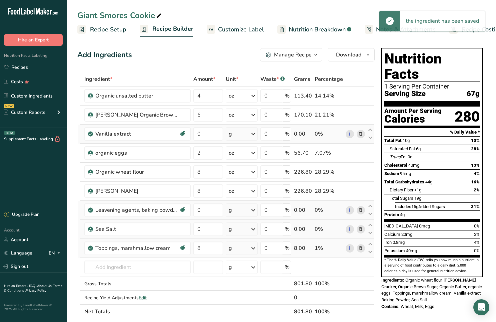
click at [232, 249] on div "g" at bounding box center [230, 248] width 3 height 8
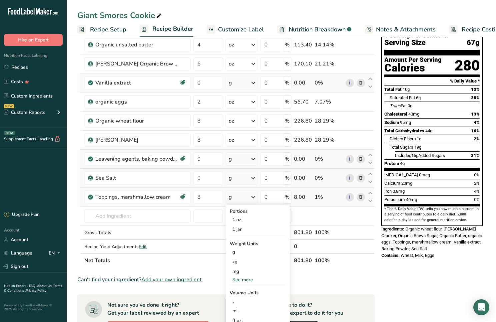
scroll to position [56, 0]
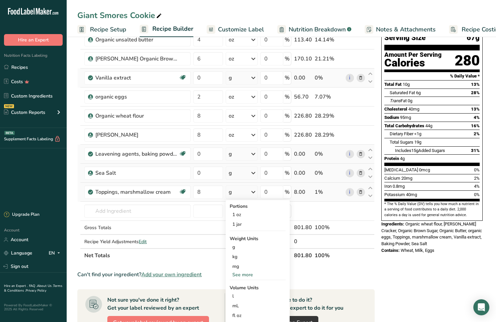
click at [240, 275] on div "See more" at bounding box center [258, 274] width 56 height 7
click at [239, 296] on div "oz" at bounding box center [258, 295] width 56 height 10
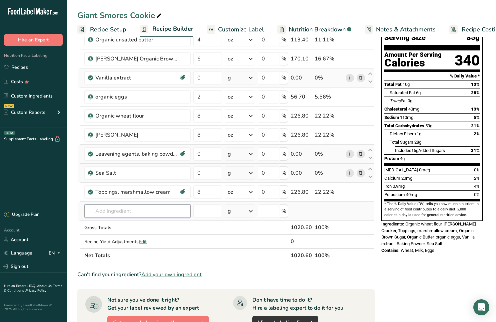
click at [99, 210] on input "text" at bounding box center [137, 210] width 106 height 13
type input "bittersweet chocolate"
click at [132, 225] on p "Ghirardelli Bittersweet Chocolate Chips" at bounding box center [135, 224] width 90 height 7
type input "Ghirardelli Bittersweet Chocolate Chips"
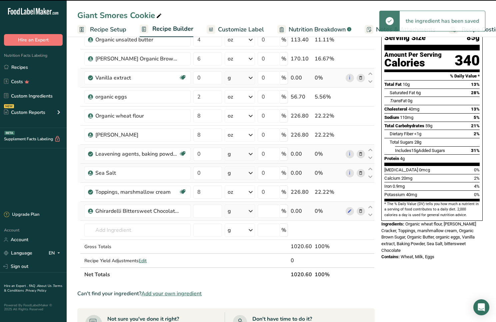
type input "0"
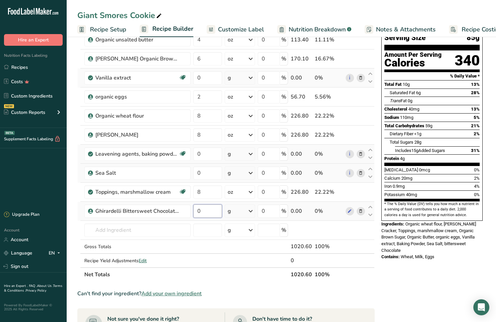
drag, startPoint x: 202, startPoint y: 211, endPoint x: 193, endPoint y: 211, distance: 9.3
click at [193, 211] on td "0" at bounding box center [207, 211] width 31 height 19
type input "6"
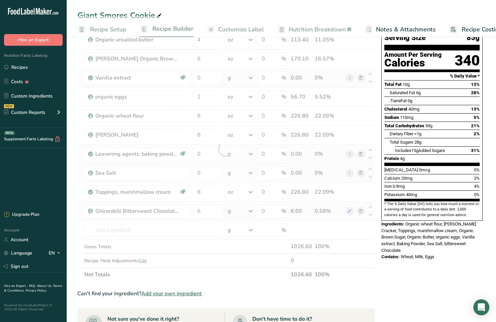
click at [246, 211] on div "Ingredient * Amount * Unit * Waste * .a-a{fill:#347362;}.b-a{fill:#fff;} Grams …" at bounding box center [226, 148] width 298 height 265
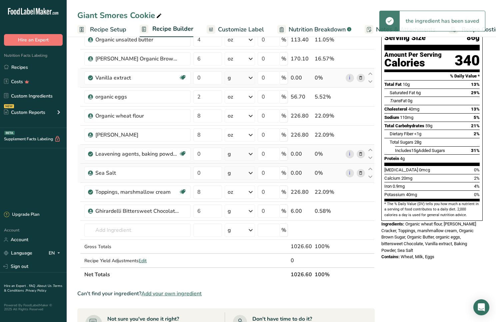
click at [232, 211] on div "g" at bounding box center [240, 210] width 30 height 13
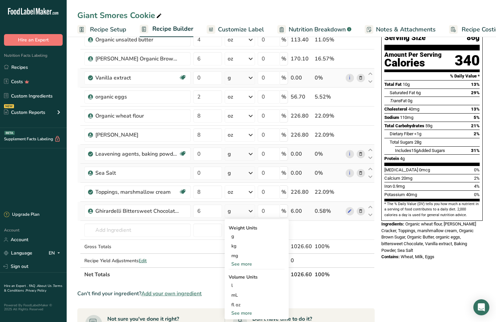
click at [243, 265] on div "See more" at bounding box center [257, 263] width 56 height 7
click at [241, 285] on div "oz" at bounding box center [257, 285] width 56 height 10
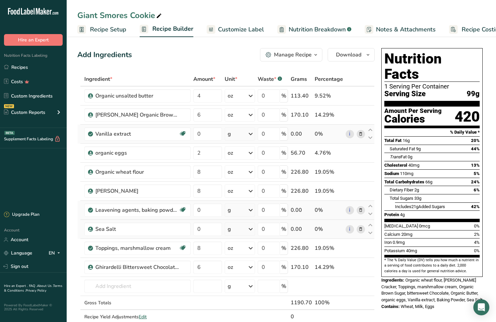
scroll to position [0, 0]
click at [229, 29] on span "Customize Label" at bounding box center [241, 29] width 46 height 9
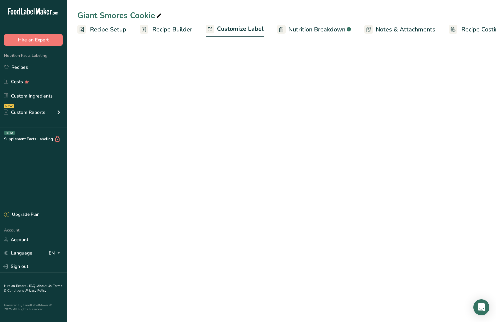
scroll to position [0, 23]
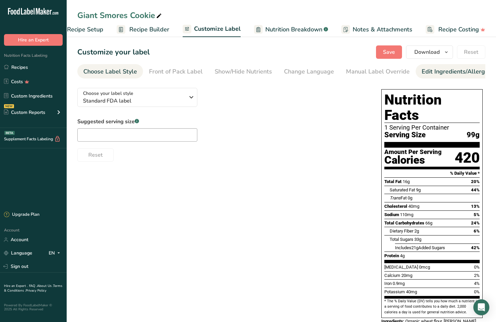
click at [427, 74] on div "Edit Ingredients/Allergens List" at bounding box center [464, 71] width 85 height 9
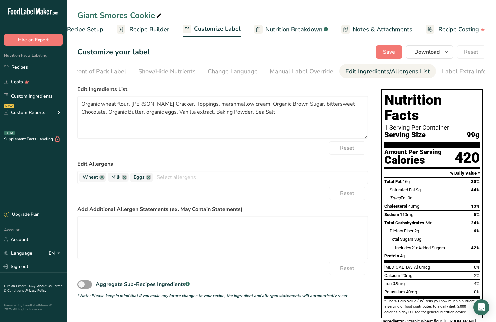
scroll to position [0, 76]
click at [444, 70] on div "Label Extra Info" at bounding box center [464, 71] width 44 height 9
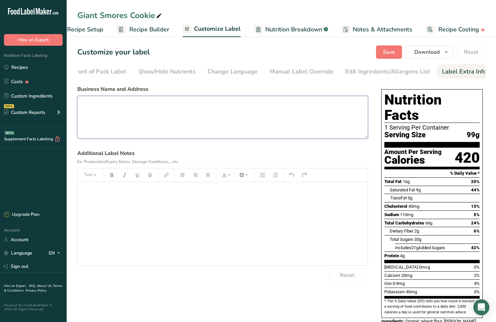
click at [85, 104] on textarea at bounding box center [222, 117] width 291 height 43
paste textarea "Rocky Road Brownie Monster Munchies Bake Shop product prepared at: [STREET_ADDR…"
drag, startPoint x: 141, startPoint y: 104, endPoint x: 57, endPoint y: 102, distance: 83.4
click at [57, 102] on div ".a-20{fill:#fff;} Hire an Expert Nutrition Facts Labeling Recipes Costs Custom …" at bounding box center [248, 184] width 496 height 368
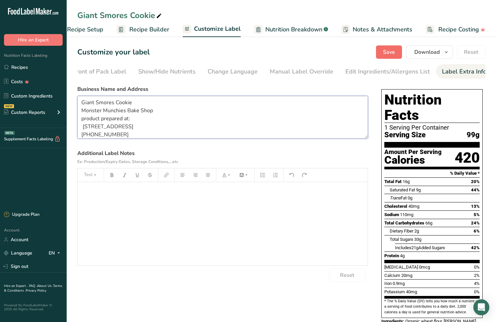
type textarea "Giant Smores Cookie Monster Munchies Bake Shop product prepared at: [STREET_ADD…"
click at [385, 52] on span "Save" at bounding box center [389, 52] width 12 height 8
click at [22, 66] on link "Recipes" at bounding box center [33, 67] width 67 height 13
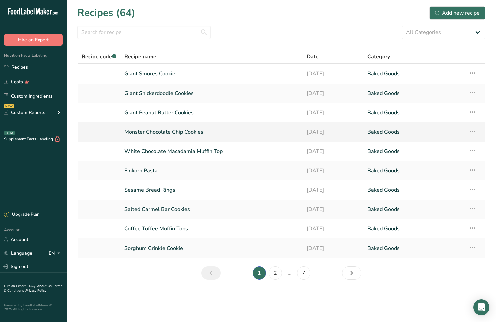
click at [176, 132] on link "Monster Chocolate Chip Cookies" at bounding box center [211, 132] width 175 height 14
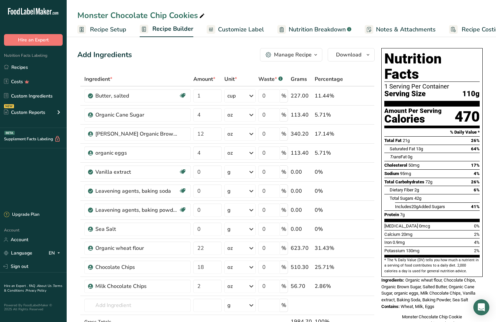
click at [255, 33] on span "Customize Label" at bounding box center [241, 29] width 46 height 9
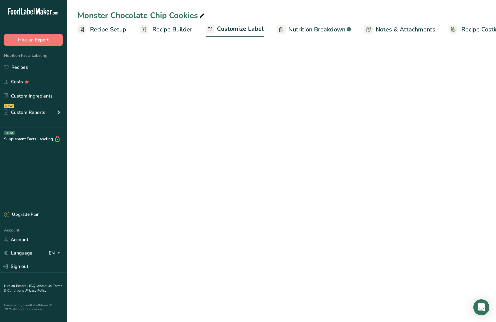
scroll to position [0, 23]
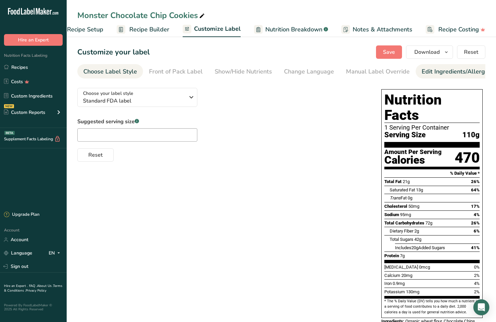
click at [443, 73] on div "Edit Ingredients/Allergens List" at bounding box center [464, 71] width 85 height 9
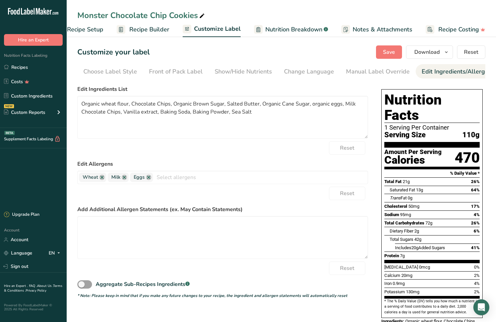
scroll to position [0, 76]
click at [443, 73] on div "Label Extra Info" at bounding box center [464, 71] width 44 height 9
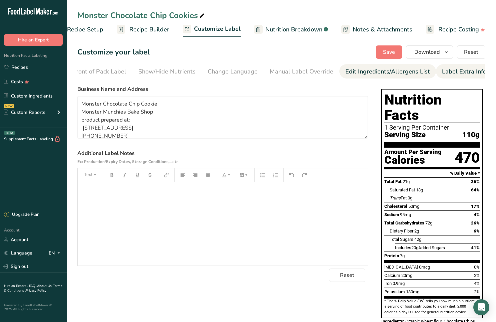
click at [376, 71] on div "Edit Ingredients/Allergens List" at bounding box center [388, 71] width 85 height 9
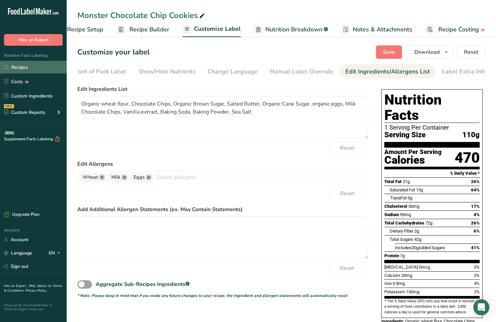
click at [20, 65] on link "Recipes" at bounding box center [33, 67] width 67 height 13
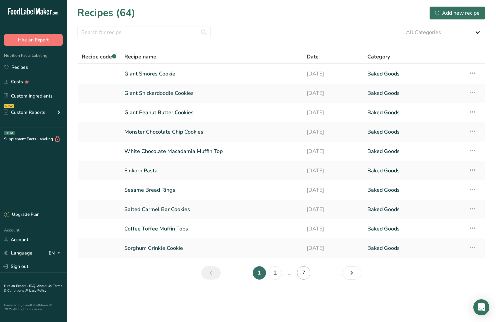
click at [303, 274] on link "7" at bounding box center [303, 272] width 13 height 13
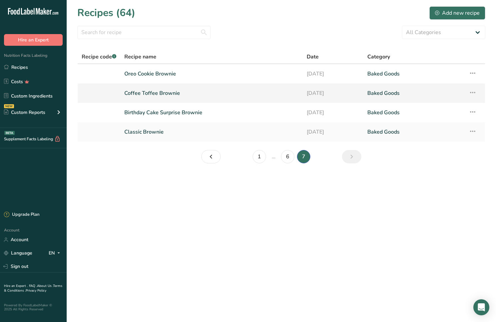
click at [169, 91] on link "Coffee Toffee Brownie" at bounding box center [211, 93] width 175 height 14
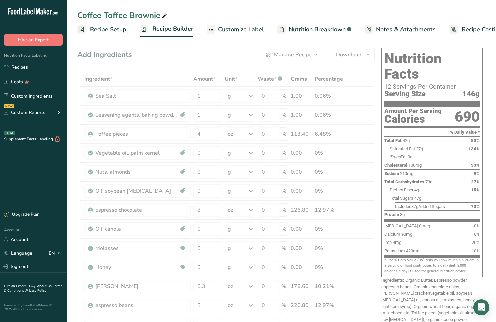
click at [239, 31] on span "Customize Label" at bounding box center [241, 29] width 46 height 9
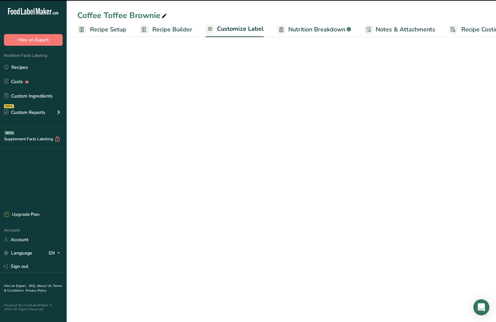
scroll to position [0, 23]
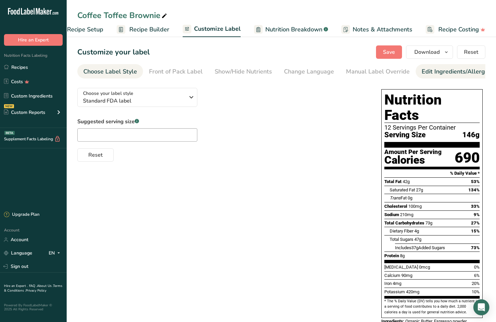
click at [464, 73] on div "Edit Ingredients/Allergens List" at bounding box center [464, 71] width 85 height 9
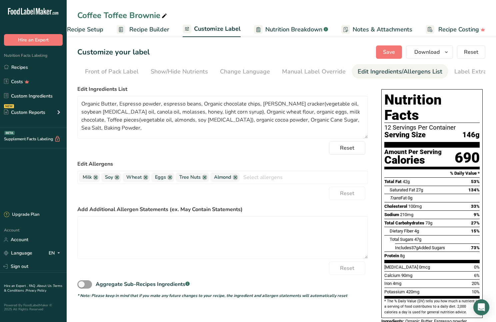
scroll to position [0, 76]
click at [464, 72] on div "Label Extra Info" at bounding box center [464, 71] width 44 height 9
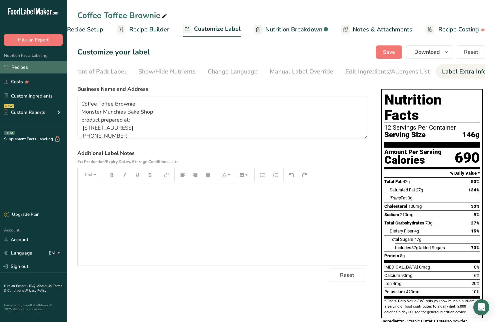
click at [21, 66] on link "Recipes" at bounding box center [33, 67] width 67 height 13
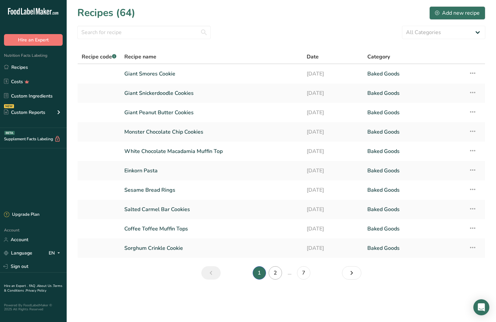
click at [276, 271] on link "2" at bounding box center [275, 272] width 13 height 13
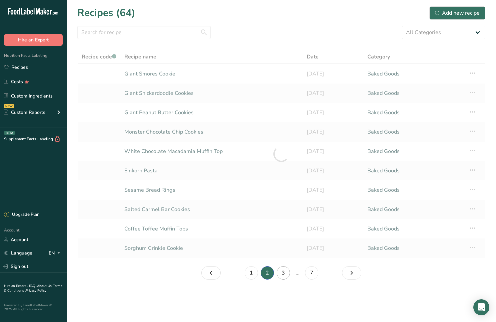
click at [281, 272] on link "3" at bounding box center [283, 272] width 13 height 13
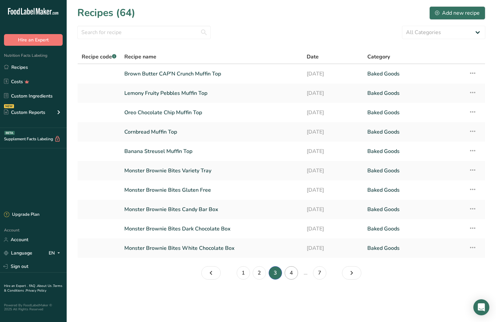
click at [290, 272] on link "4" at bounding box center [291, 272] width 13 height 13
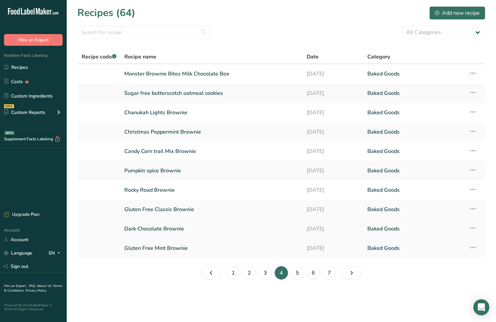
click at [173, 230] on link "Dark Chocolate Brownie" at bounding box center [211, 229] width 175 height 14
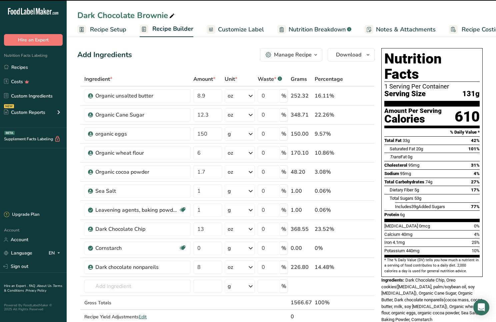
click at [237, 29] on span "Customize Label" at bounding box center [241, 29] width 46 height 9
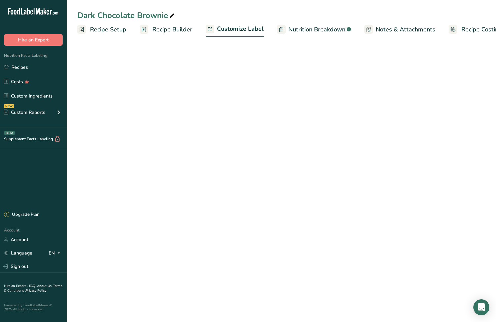
scroll to position [0, 23]
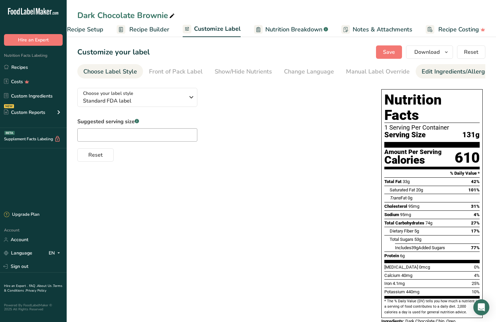
click at [432, 73] on div "Edit Ingredients/Allergens List" at bounding box center [464, 71] width 85 height 9
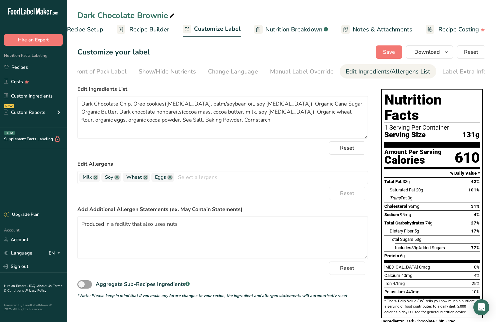
scroll to position [0, 76]
drag, startPoint x: 82, startPoint y: 223, endPoint x: 180, endPoint y: 225, distance: 98.5
click at [180, 225] on textarea "Produced in a facility that also uses nuts" at bounding box center [222, 237] width 291 height 43
click at [17, 67] on link "Recipes" at bounding box center [33, 67] width 67 height 13
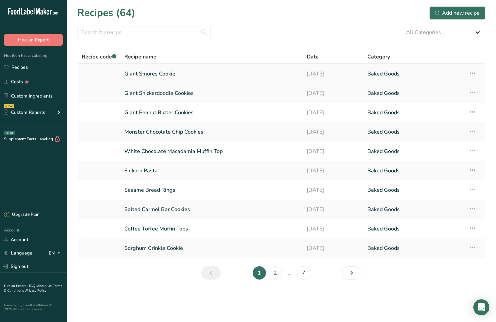
click at [163, 76] on link "Giant Smores Cookie" at bounding box center [211, 74] width 175 height 14
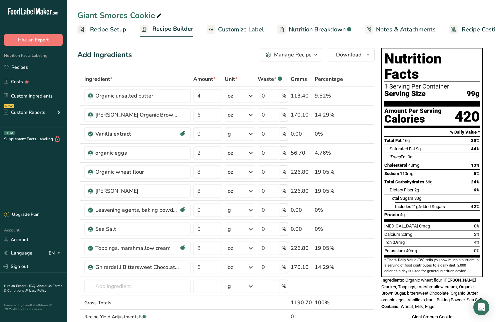
click at [246, 32] on span "Customize Label" at bounding box center [241, 29] width 46 height 9
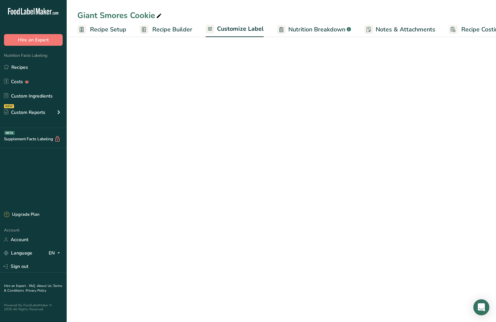
scroll to position [0, 23]
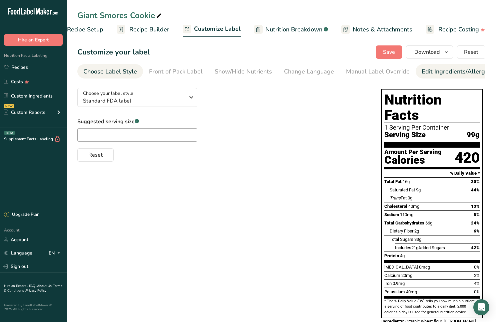
click at [428, 72] on div "Edit Ingredients/Allergens List" at bounding box center [464, 71] width 85 height 9
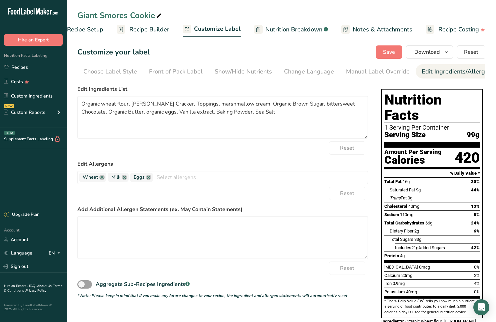
scroll to position [0, 76]
click at [448, 71] on div "Label Extra Info" at bounding box center [464, 71] width 44 height 9
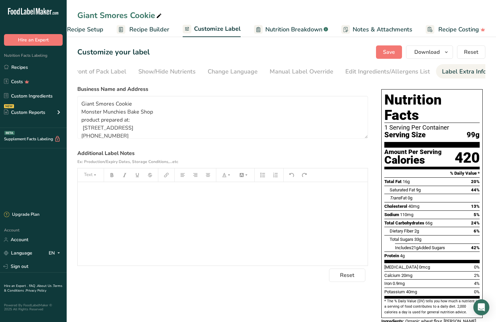
click at [81, 190] on p "﻿" at bounding box center [223, 191] width 284 height 8
click at [384, 52] on button "Save" at bounding box center [389, 51] width 26 height 13
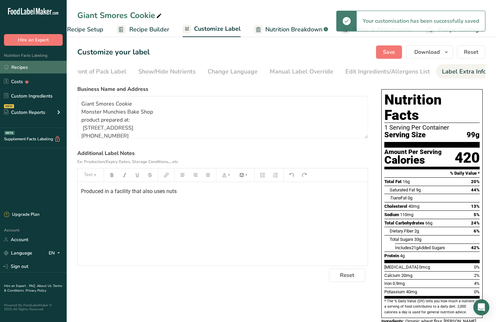
click at [21, 66] on link "Recipes" at bounding box center [33, 67] width 67 height 13
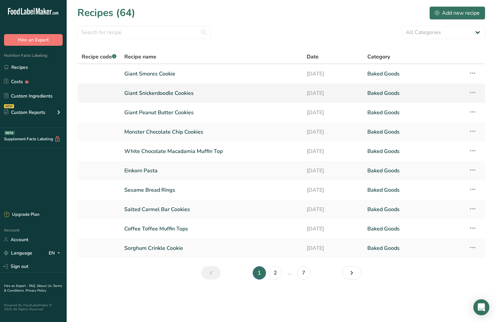
click at [163, 95] on link "Giant Snickerdoodle Cookies" at bounding box center [211, 93] width 175 height 14
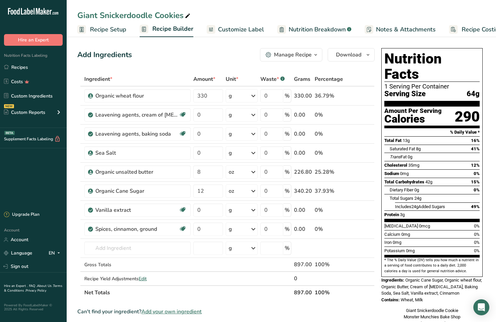
click at [241, 28] on span "Customize Label" at bounding box center [241, 29] width 46 height 9
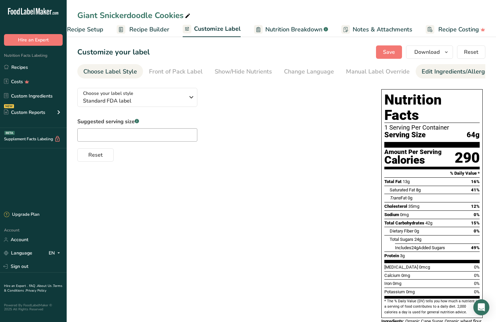
click at [442, 70] on div "Edit Ingredients/Allergens List" at bounding box center [464, 71] width 85 height 9
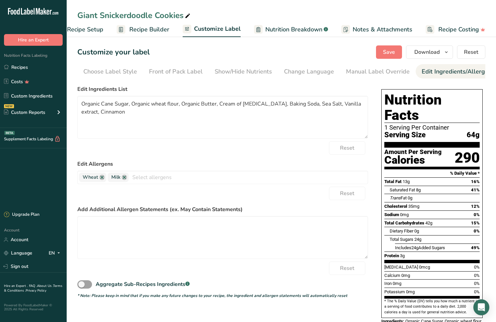
scroll to position [0, 76]
click at [458, 70] on div "Label Extra Info" at bounding box center [464, 71] width 44 height 9
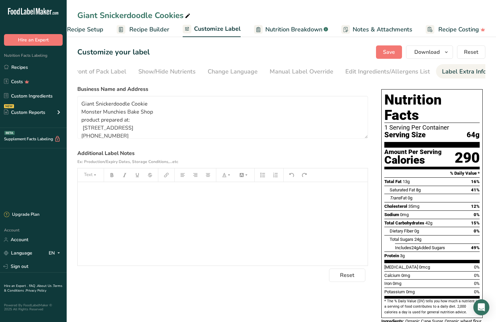
click at [85, 189] on p "﻿" at bounding box center [223, 191] width 284 height 8
click at [391, 52] on span "Save" at bounding box center [389, 52] width 12 height 8
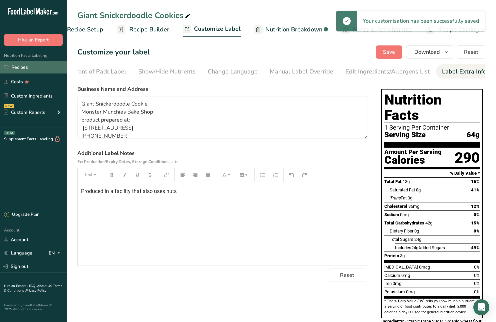
click at [25, 65] on link "Recipes" at bounding box center [33, 67] width 67 height 13
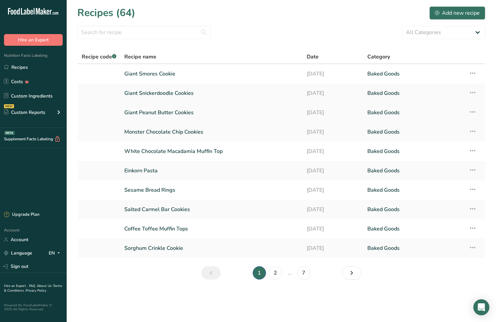
click at [141, 114] on link "Giant Peanut Butter Cookies" at bounding box center [211, 112] width 175 height 14
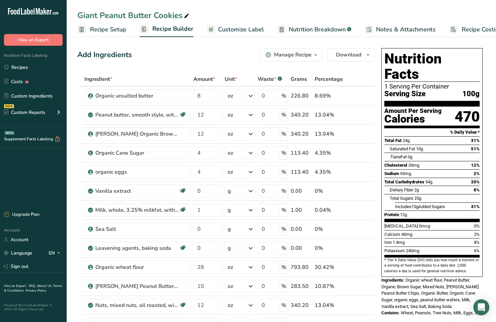
click at [234, 30] on span "Customize Label" at bounding box center [241, 29] width 46 height 9
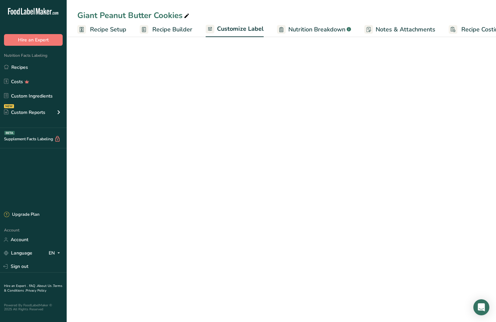
scroll to position [0, 23]
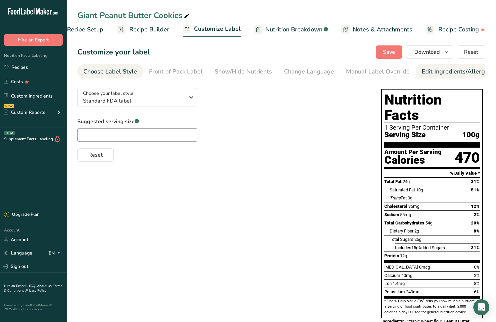
click at [434, 72] on div "Edit Ingredients/Allergens List" at bounding box center [464, 71] width 85 height 9
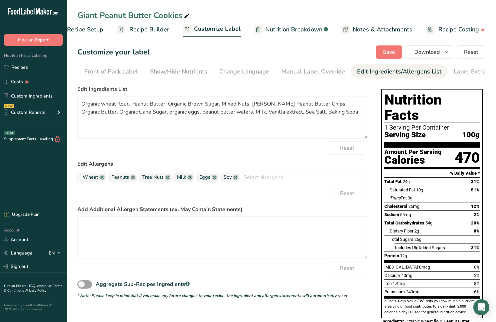
scroll to position [0, 76]
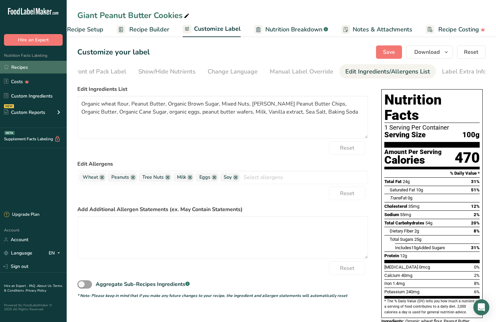
click at [23, 66] on link "Recipes" at bounding box center [33, 67] width 67 height 13
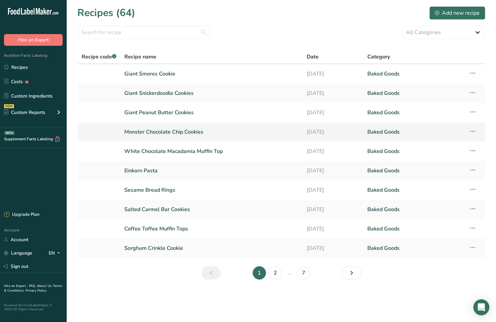
click at [154, 132] on link "Monster Chocolate Chip Cookies" at bounding box center [211, 132] width 175 height 14
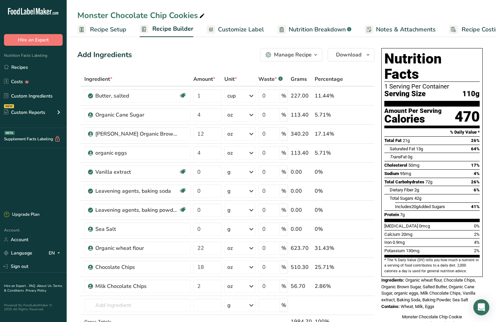
click at [241, 30] on span "Customize Label" at bounding box center [241, 29] width 46 height 9
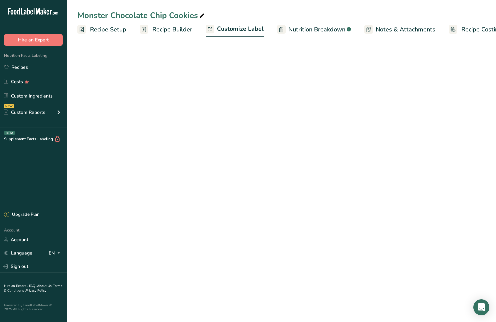
scroll to position [0, 23]
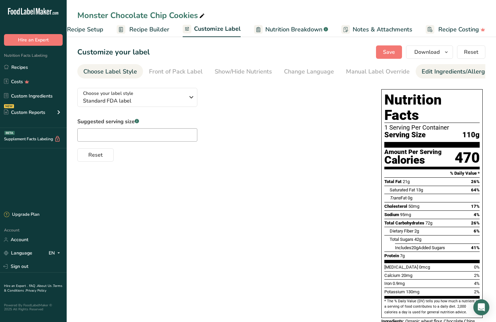
click at [460, 71] on div "Edit Ingredients/Allergens List" at bounding box center [464, 71] width 85 height 9
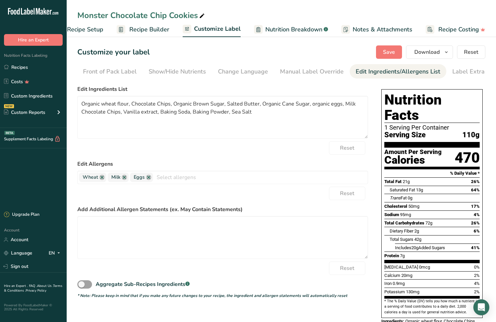
scroll to position [0, 76]
click at [461, 72] on div "Label Extra Info" at bounding box center [464, 71] width 44 height 9
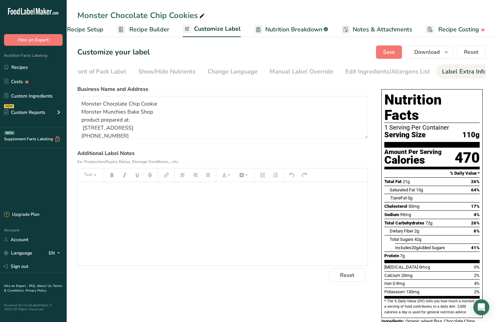
click at [85, 193] on p "﻿" at bounding box center [223, 191] width 284 height 8
click at [387, 51] on span "Save" at bounding box center [389, 52] width 12 height 8
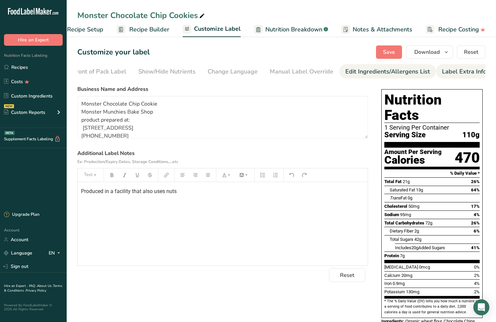
click at [369, 74] on div "Edit Ingredients/Allergens List" at bounding box center [388, 71] width 85 height 9
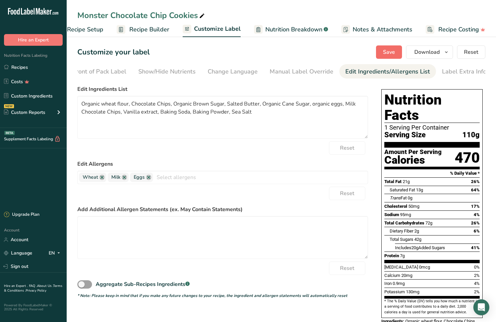
click at [394, 53] on span "Save" at bounding box center [389, 52] width 12 height 8
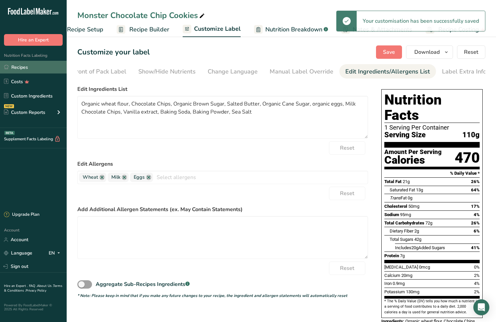
click at [16, 67] on link "Recipes" at bounding box center [33, 67] width 67 height 13
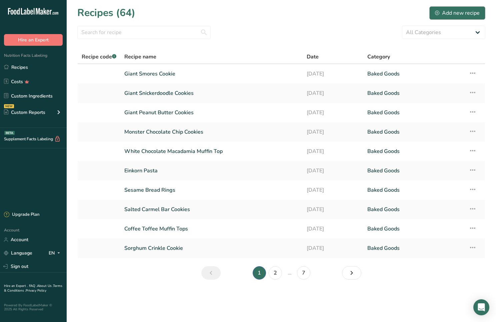
click at [449, 14] on div "Add new recipe" at bounding box center [457, 13] width 45 height 8
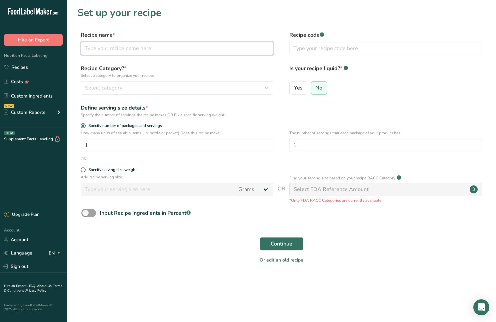
click at [84, 51] on input "text" at bounding box center [177, 48] width 193 height 13
type input "Monster M&M Cookies"
click at [103, 88] on span "Select category" at bounding box center [103, 88] width 37 height 8
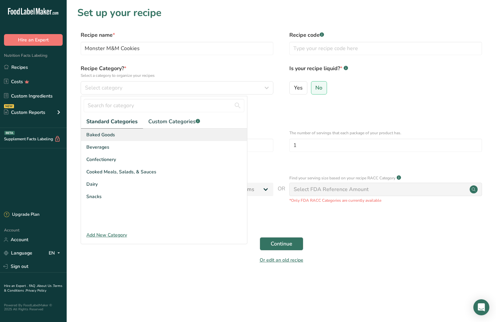
click at [98, 137] on span "Baked Goods" at bounding box center [100, 134] width 29 height 7
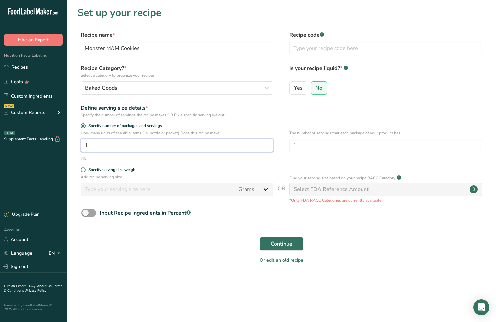
click at [88, 146] on input "1" at bounding box center [177, 144] width 193 height 13
type input "12"
click at [284, 244] on span "Continue" at bounding box center [282, 244] width 22 height 8
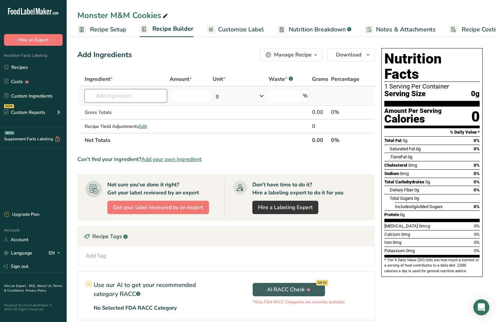
click at [94, 97] on input "text" at bounding box center [126, 95] width 82 height 13
type input "organic wheat"
click at [111, 113] on link "Organic wheat flour" at bounding box center [126, 109] width 82 height 11
type input "Organic wheat flour"
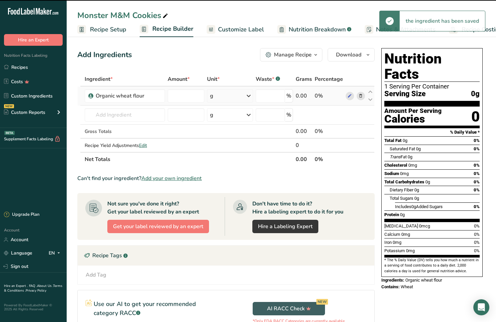
type input "0"
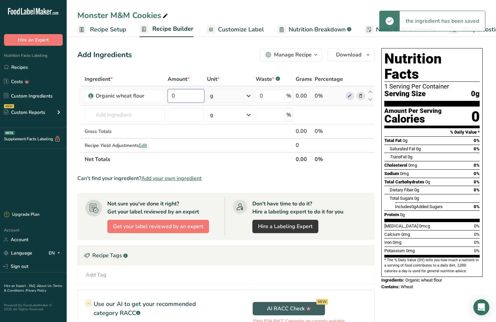
click at [176, 96] on input "0" at bounding box center [186, 95] width 37 height 13
type input "12"
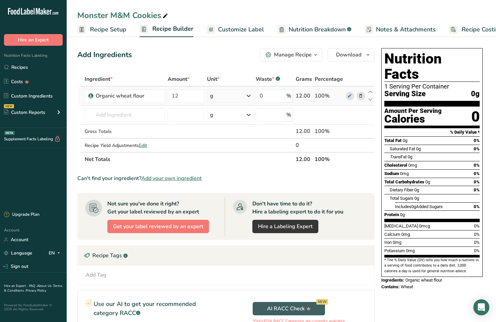
click at [214, 97] on div "Ingredient * Amount * Unit * Waste * .a-a{fill:#347362;}.b-a{fill:#fff;} Grams …" at bounding box center [226, 119] width 298 height 94
click at [213, 97] on div "g" at bounding box center [211, 96] width 3 height 8
click at [220, 149] on div "See more" at bounding box center [239, 148] width 56 height 7
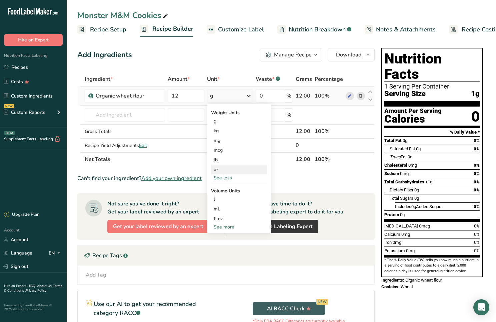
click at [218, 171] on div "oz" at bounding box center [239, 169] width 56 height 10
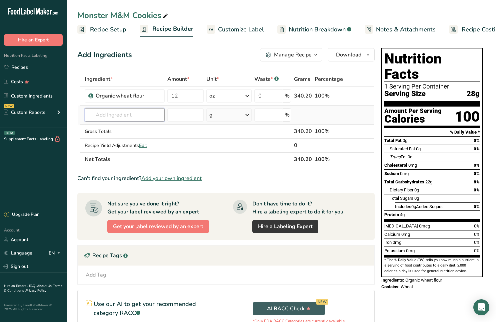
click at [97, 116] on input "text" at bounding box center [125, 114] width 80 height 13
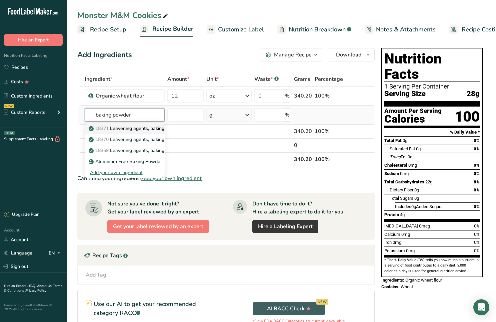
type input "baking powder"
click at [105, 130] on span "18371" at bounding box center [101, 128] width 13 height 6
type input "Leavening agents, baking powder, low-sodium"
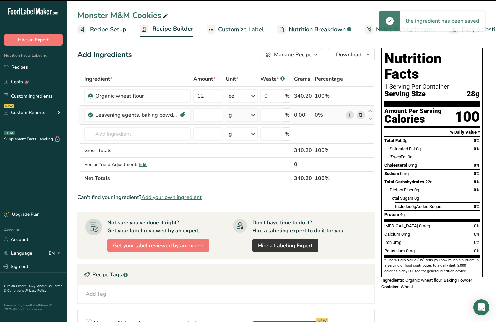
type input "0"
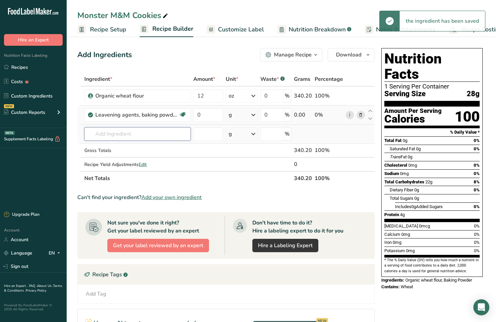
click at [103, 135] on input "text" at bounding box center [137, 133] width 106 height 13
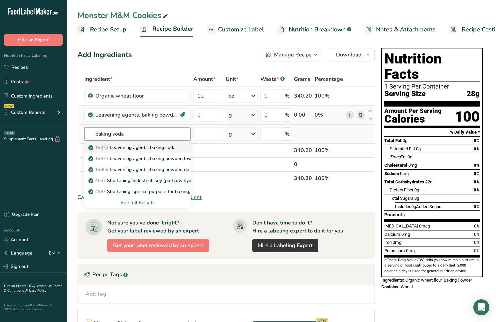
type input "baking soda"
click at [125, 150] on p "18372 Leavening agents, baking soda" at bounding box center [133, 147] width 86 height 7
type input "Leavening agents, baking soda"
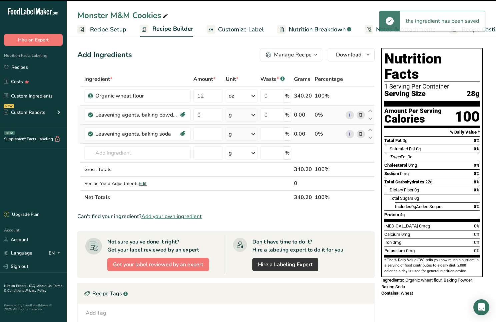
type input "0"
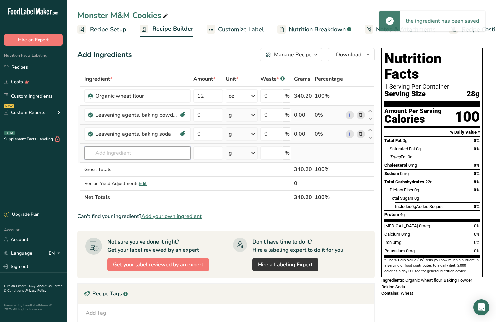
click at [114, 155] on input "text" at bounding box center [137, 152] width 106 height 13
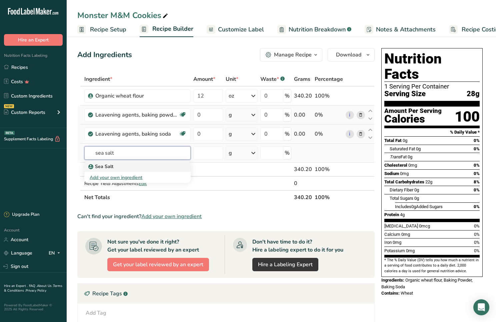
type input "sea salt"
click at [113, 167] on p "Sea Salt" at bounding box center [102, 166] width 24 height 7
type input "Sea Salt"
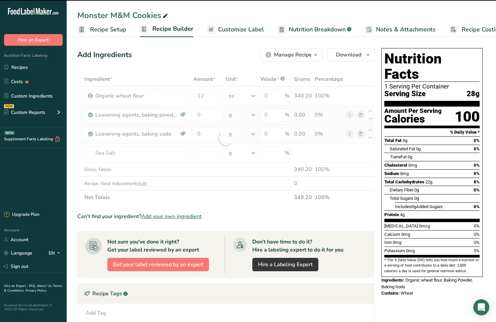
type input "0"
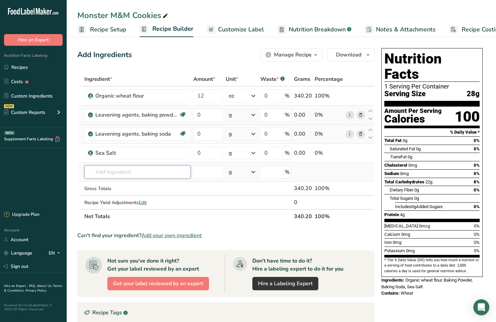
click at [113, 172] on input "text" at bounding box center [137, 171] width 106 height 13
type input "organic runs"
drag, startPoint x: 111, startPoint y: 182, endPoint x: 104, endPoint y: 186, distance: 8.1
click at [104, 186] on p "Organic unsalted butter" at bounding box center [118, 185] width 56 height 7
type input "Organic unsalted butter"
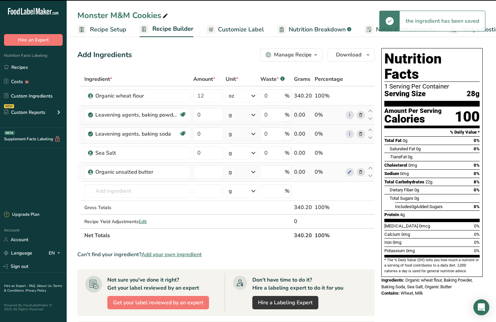
type input "0"
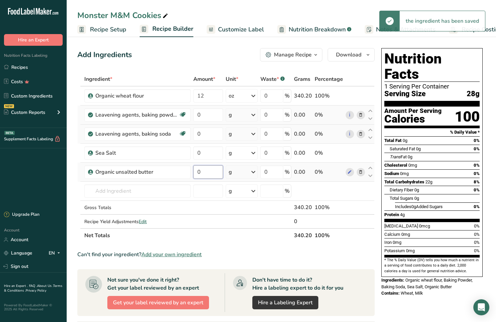
drag, startPoint x: 204, startPoint y: 172, endPoint x: 193, endPoint y: 174, distance: 10.9
click at [193, 174] on td "0" at bounding box center [208, 171] width 32 height 19
type input "4"
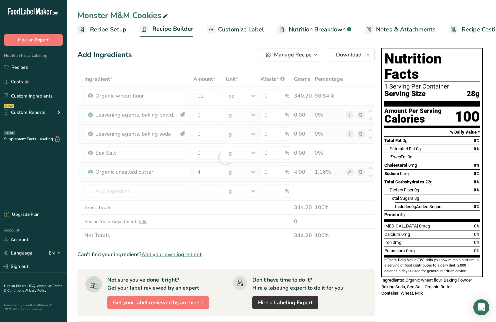
click at [233, 174] on div "Ingredient * Amount * Unit * Waste * .a-a{fill:#347362;}.b-a{fill:#fff;} Grams …" at bounding box center [226, 157] width 298 height 170
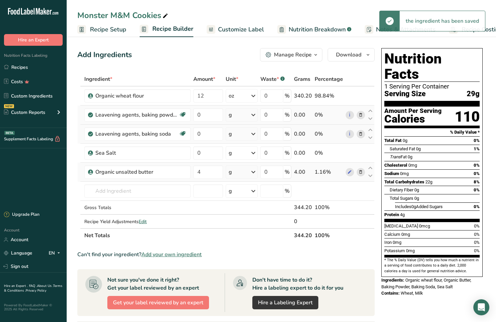
click at [233, 174] on div "g" at bounding box center [242, 171] width 32 height 13
click at [240, 227] on div "See more" at bounding box center [258, 224] width 56 height 7
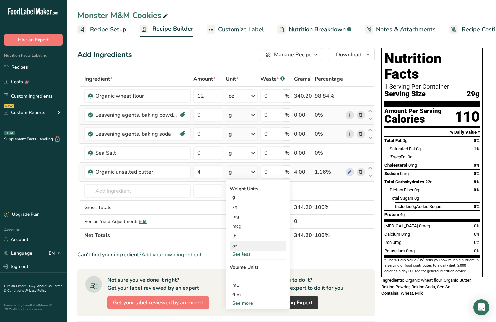
click at [241, 246] on div "oz" at bounding box center [258, 246] width 56 height 10
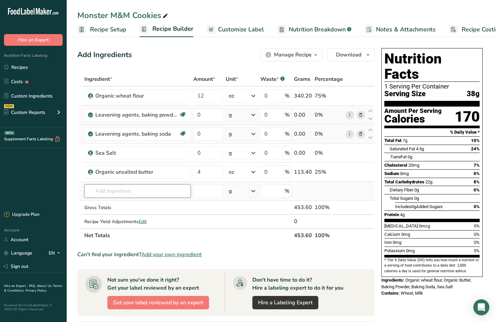
click at [112, 191] on input "text" at bounding box center [137, 190] width 106 height 13
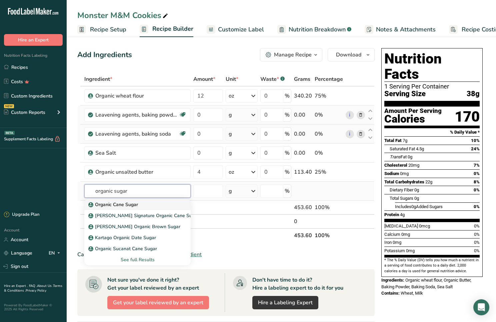
type input "organic sugar"
drag, startPoint x: 117, startPoint y: 203, endPoint x: 111, endPoint y: 206, distance: 7.3
click at [111, 206] on p "Organic Cane Sugar" at bounding box center [114, 204] width 48 height 7
type input "Organic Cane Sugar"
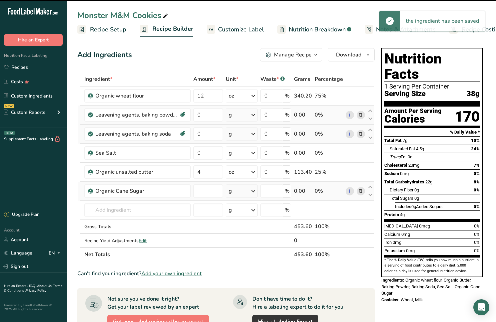
type input "0"
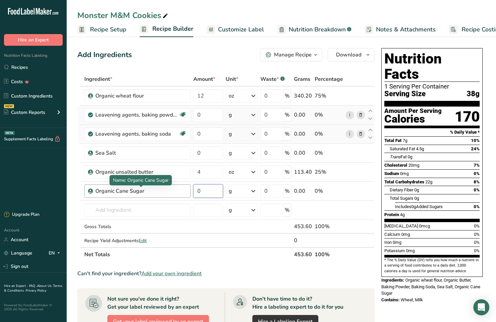
drag, startPoint x: 201, startPoint y: 190, endPoint x: 173, endPoint y: 192, distance: 27.7
click at [173, 192] on tr "Organic Cane Sugar 0 g Weight Units g kg mg See more Volume Units l Volume unit…" at bounding box center [226, 191] width 297 height 19
type input "4"
click at [232, 192] on div "Ingredient * Amount * Unit * Waste * .a-a{fill:#347362;}.b-a{fill:#fff;} Grams …" at bounding box center [226, 166] width 298 height 189
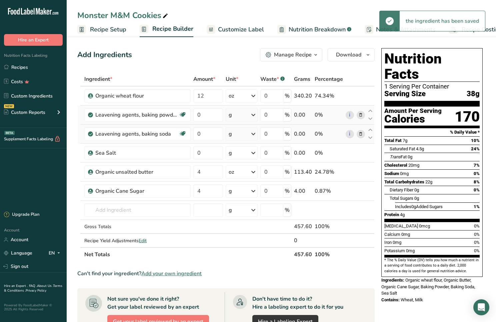
click at [230, 193] on div "g" at bounding box center [230, 191] width 3 height 8
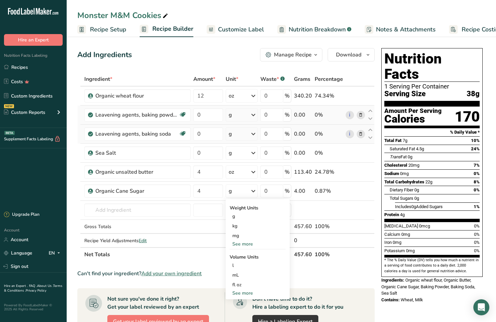
click at [236, 243] on div "See more" at bounding box center [258, 243] width 56 height 7
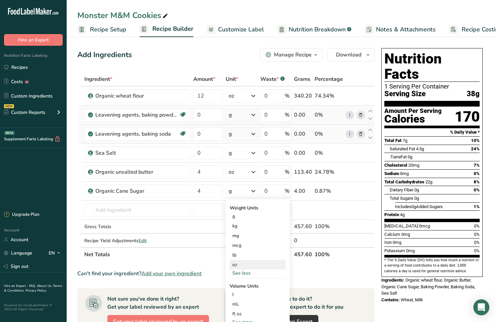
click at [238, 266] on div "oz" at bounding box center [258, 265] width 56 height 10
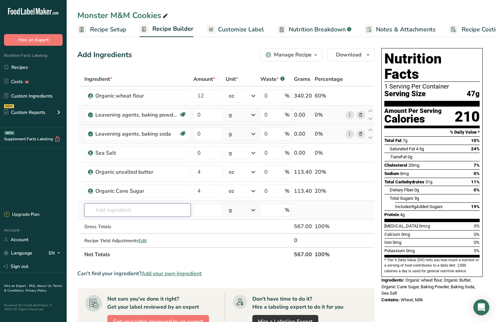
click at [93, 211] on input "text" at bounding box center [137, 209] width 106 height 13
type input "organic br"
click at [109, 223] on p "[PERSON_NAME] Organic Brown Sugar" at bounding box center [135, 223] width 91 height 7
type input "[PERSON_NAME] Organic Brown Sugar"
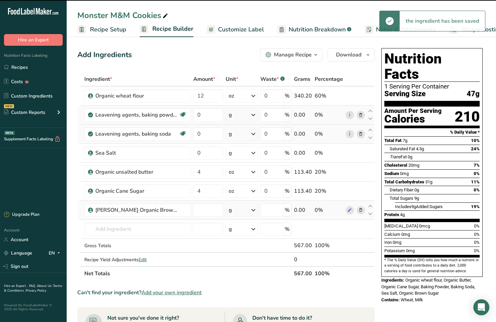
type input "0"
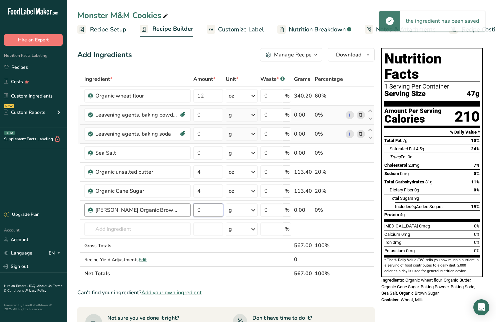
drag, startPoint x: 202, startPoint y: 211, endPoint x: 189, endPoint y: 209, distance: 13.1
click at [189, 209] on tr "[PERSON_NAME] Organic Brown Sugar 0 g Weight Units g kg mg See more Volume Unit…" at bounding box center [226, 210] width 297 height 19
type input "67"
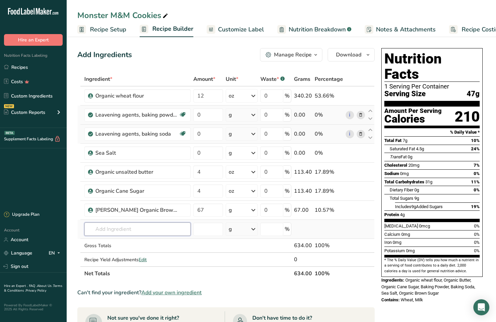
click at [98, 230] on div "Ingredient * Amount * Unit * Waste * .a-a{fill:#347362;}.b-a{fill:#fff;} Grams …" at bounding box center [226, 176] width 298 height 208
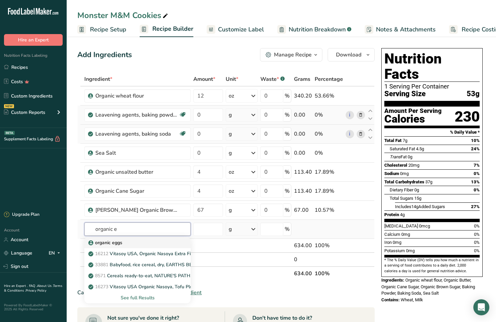
type input "organic e"
click at [107, 244] on p "organic eggs" at bounding box center [106, 242] width 33 height 7
type input "organic eggs"
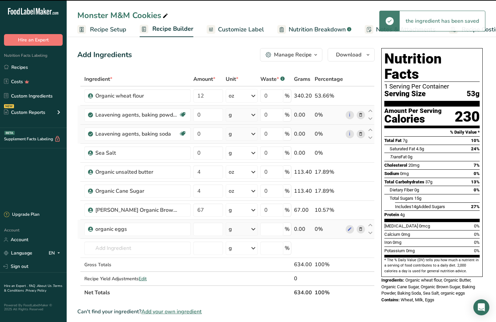
type input "0"
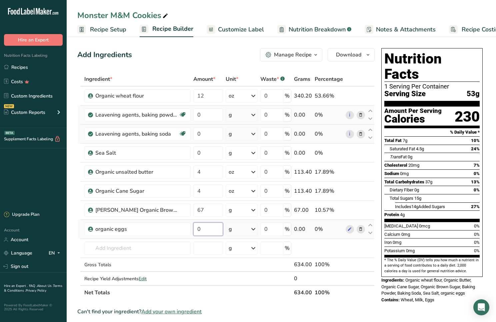
drag, startPoint x: 202, startPoint y: 229, endPoint x: 194, endPoint y: 229, distance: 8.0
click at [194, 229] on input "0" at bounding box center [209, 228] width 30 height 13
type input "2"
click at [232, 230] on div "Ingredient * Amount * Unit * Waste * .a-a{fill:#347362;}.b-a{fill:#fff;} Grams …" at bounding box center [226, 185] width 298 height 227
click at [232, 230] on div "g" at bounding box center [230, 229] width 3 height 8
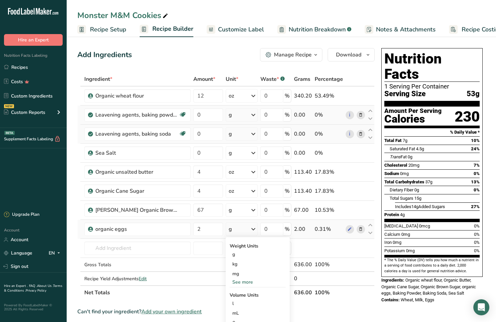
click at [237, 281] on div "See more" at bounding box center [258, 281] width 56 height 7
click at [237, 302] on div "oz" at bounding box center [258, 303] width 56 height 10
click at [116, 248] on input "text" at bounding box center [137, 247] width 106 height 13
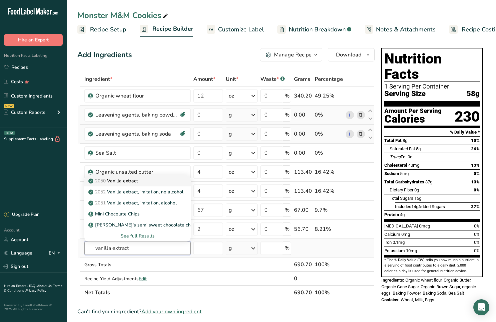
type input "vanilla extract"
click at [130, 182] on p "2050 Vanilla extract" at bounding box center [114, 180] width 48 height 7
type input "Vanilla extract"
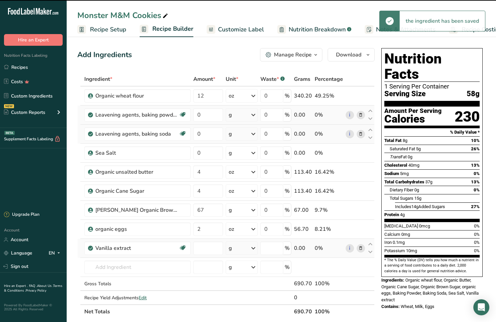
type input "0"
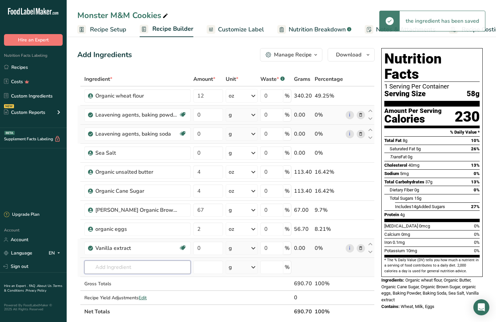
click at [107, 268] on input "text" at bounding box center [137, 266] width 106 height 13
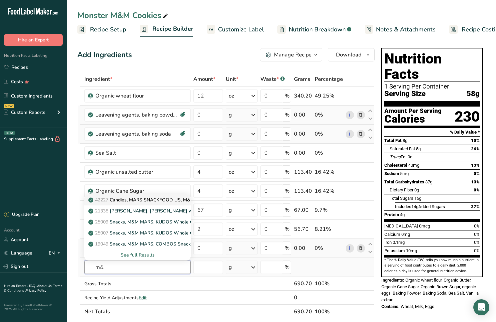
type input "m&"
click at [158, 202] on p "42227 Candies, MARS SNACKFOOD US, M&M's Almond Chocolate Candies" at bounding box center [173, 199] width 167 height 7
type input "Candies, MARS SNACKFOOD US, M&M's Almond Chocolate Candies"
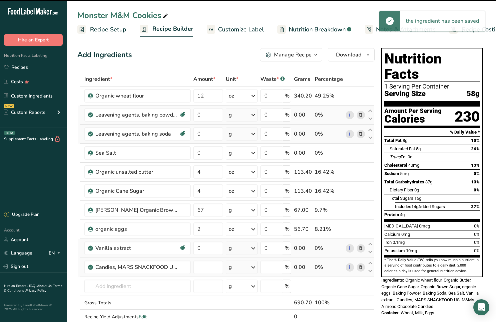
type input "0"
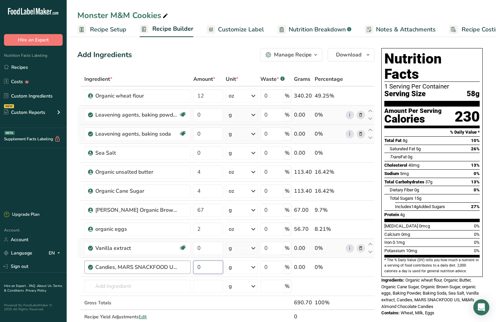
drag, startPoint x: 201, startPoint y: 267, endPoint x: 189, endPoint y: 266, distance: 12.4
click at [189, 266] on tr "Candies, MARS SNACKFOOD US, M&M's Almond Chocolate Candies 0 g Portions 1 servi…" at bounding box center [226, 267] width 297 height 19
type input "8"
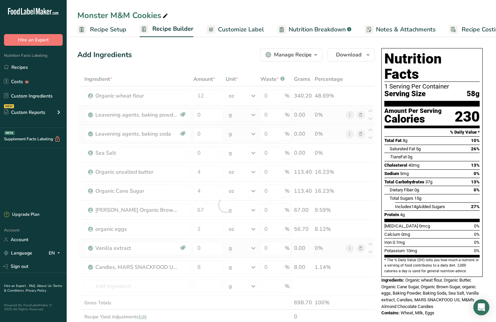
click at [230, 268] on div "Ingredient * Amount * Unit * Waste * .a-a{fill:#347362;}.b-a{fill:#fff;} Grams …" at bounding box center [226, 204] width 298 height 265
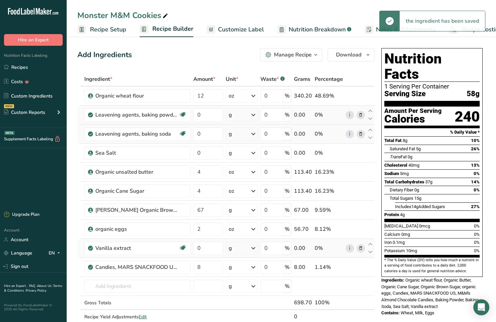
click at [230, 268] on div "g" at bounding box center [230, 267] width 3 height 8
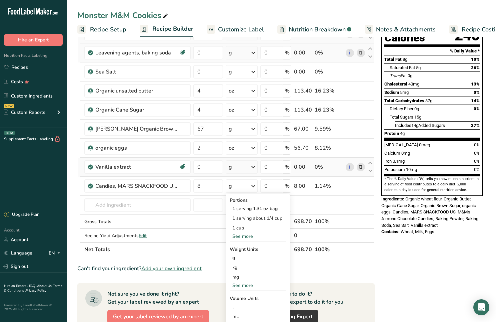
scroll to position [82, 0]
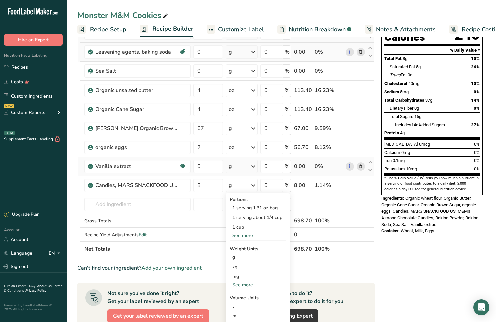
click at [239, 286] on div "See more" at bounding box center [258, 284] width 56 height 7
click at [251, 307] on div "oz" at bounding box center [258, 305] width 56 height 10
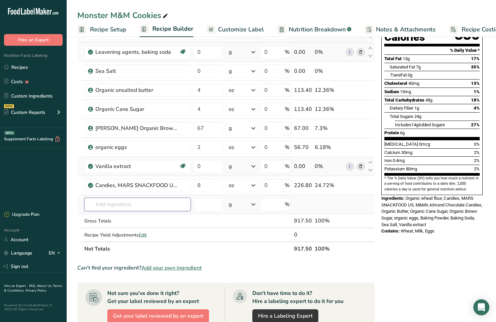
click at [106, 204] on input "text" at bounding box center [137, 204] width 106 height 13
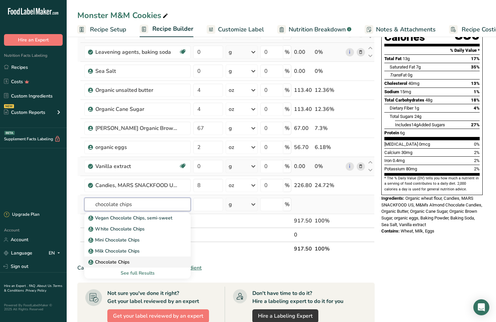
type input "chocolate chips"
click at [137, 262] on div "Chocolate Chips" at bounding box center [132, 261] width 85 height 7
type input "Chocolate Chips"
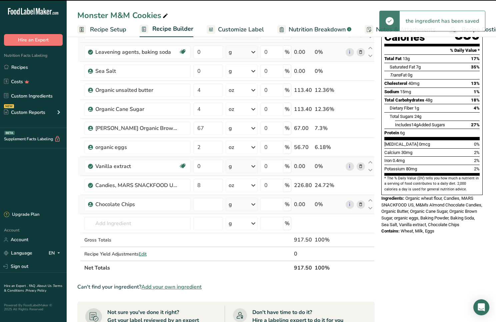
type input "0"
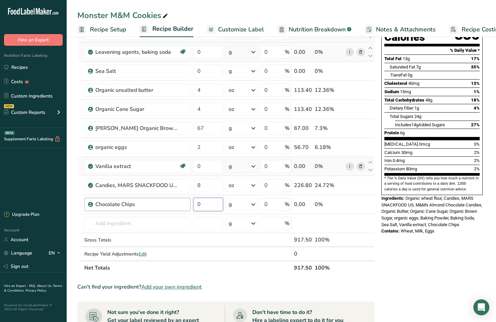
drag, startPoint x: 203, startPoint y: 205, endPoint x: 172, endPoint y: 209, distance: 31.3
click at [173, 209] on tr "Chocolate Chips 0 g Weight Units g kg mg See more Volume Units l Volume units r…" at bounding box center [226, 204] width 297 height 19
type input "4"
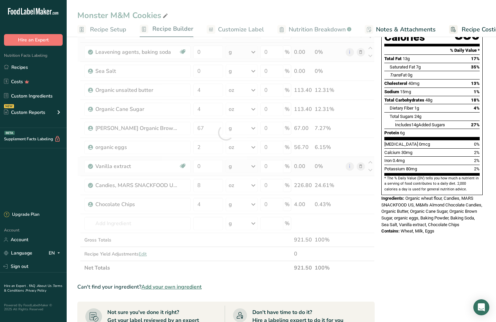
click at [235, 204] on div "Ingredient * Amount * Unit * Waste * .a-a{fill:#347362;}.b-a{fill:#fff;} Grams …" at bounding box center [226, 132] width 298 height 284
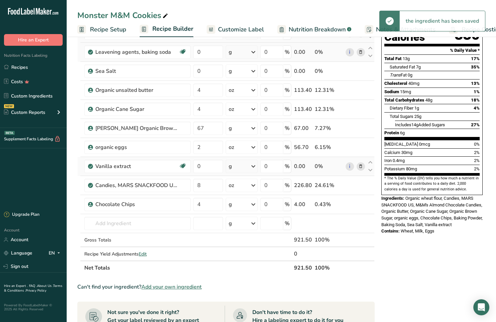
click at [231, 206] on div "g" at bounding box center [230, 204] width 3 height 8
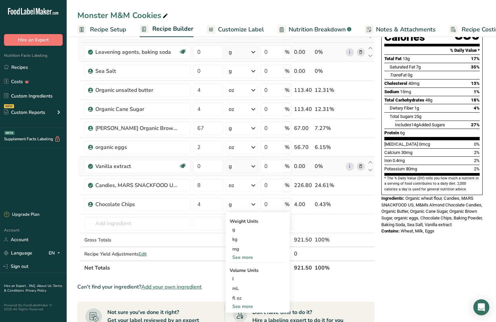
click at [239, 257] on div "See more" at bounding box center [258, 257] width 56 height 7
click at [240, 278] on div "oz" at bounding box center [258, 278] width 56 height 10
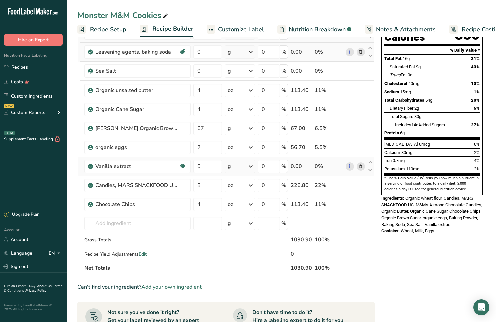
click at [243, 29] on span "Customize Label" at bounding box center [241, 29] width 46 height 9
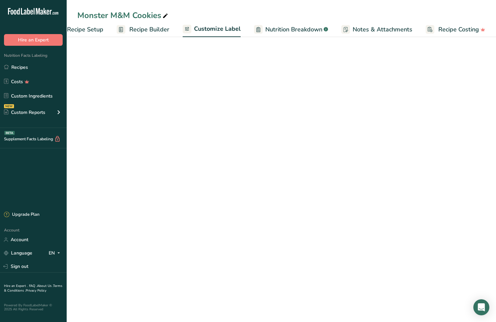
scroll to position [38, 0]
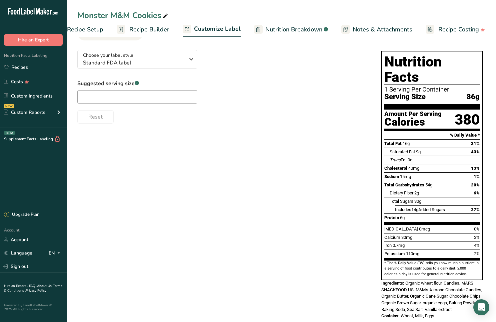
click at [217, 30] on span "Customize Label" at bounding box center [217, 28] width 47 height 9
click at [217, 31] on span "Customize Label" at bounding box center [217, 28] width 47 height 9
click at [185, 62] on span "Standard FDA label" at bounding box center [134, 63] width 102 height 8
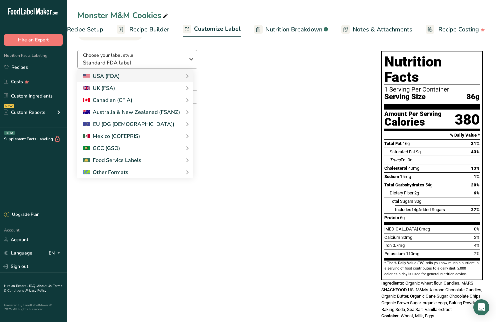
click at [185, 62] on span "Standard FDA label" at bounding box center [134, 63] width 102 height 8
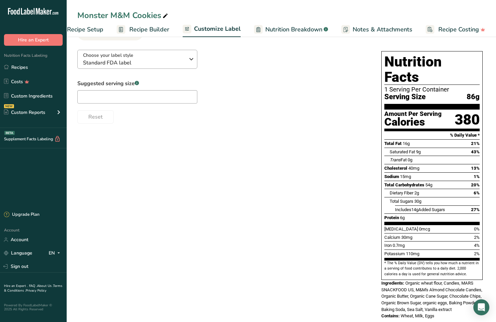
click at [180, 58] on div "Choose your label style Standard FDA label" at bounding box center [134, 59] width 102 height 15
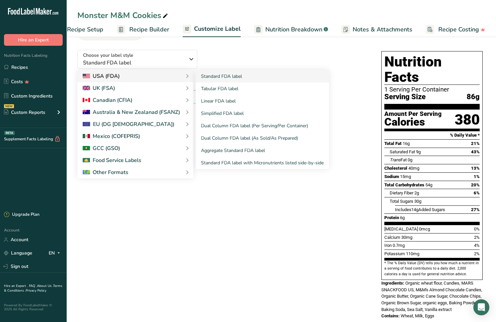
click at [170, 78] on div "USA (FDA)" at bounding box center [135, 76] width 105 height 8
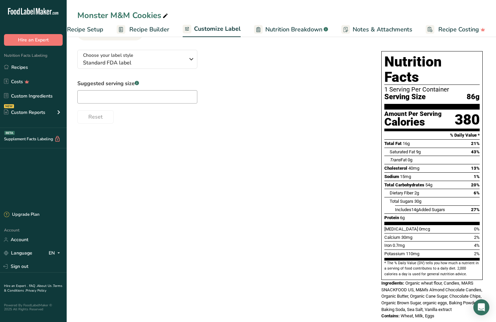
click at [214, 31] on span "Customize Label" at bounding box center [217, 28] width 47 height 9
click at [365, 27] on span "Notes & Attachments" at bounding box center [383, 29] width 60 height 9
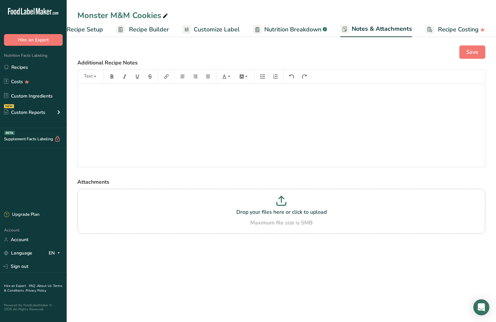
click at [234, 30] on span "Customize Label" at bounding box center [217, 29] width 46 height 9
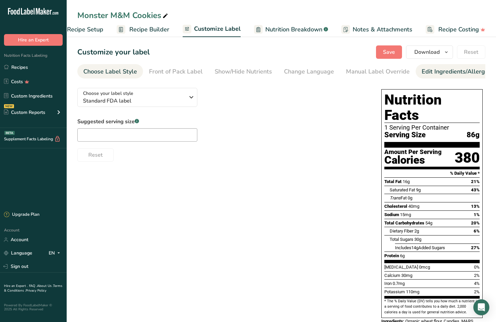
click at [423, 71] on div "Edit Ingredients/Allergens List" at bounding box center [464, 71] width 85 height 9
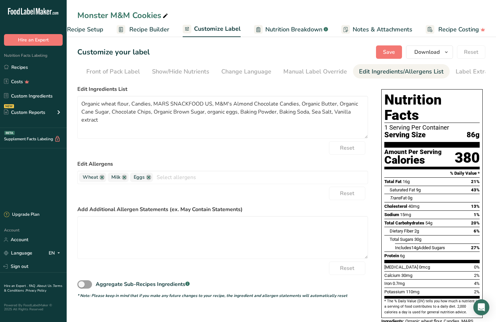
scroll to position [0, 76]
click at [214, 105] on textarea "Organic wheat flour, Candies, MARS SNACKFOOD US, M&M's Almond Chocolate Candies…" at bounding box center [222, 117] width 291 height 43
drag, startPoint x: 170, startPoint y: 106, endPoint x: 236, endPoint y: 107, distance: 65.7
click at [236, 107] on textarea "Organic wheat flour, Candies M&M's Almond Chocolate Candies, Organic Butter, Or…" at bounding box center [222, 117] width 291 height 43
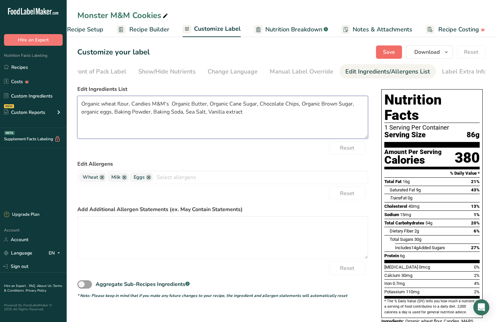
type textarea "Organic wheat flour, Candies M&M's Organic Butter, Organic Cane Sugar, Chocolat…"
click at [386, 52] on span "Save" at bounding box center [389, 52] width 12 height 8
click at [467, 67] on div "Label Extra Info" at bounding box center [464, 71] width 44 height 9
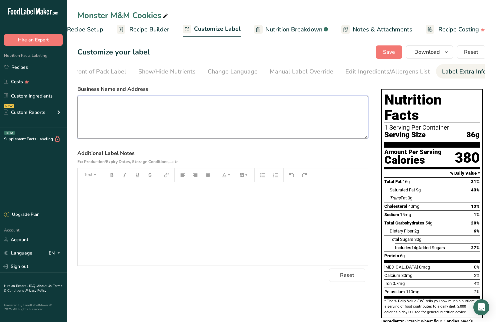
click at [81, 105] on textarea at bounding box center [222, 117] width 291 height 43
click at [18, 70] on link "Recipes" at bounding box center [33, 67] width 67 height 13
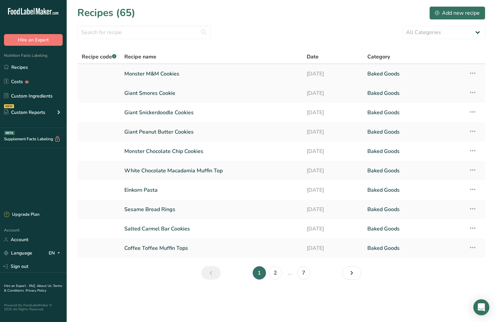
click at [142, 75] on link "Monster M&M Cookies" at bounding box center [211, 74] width 175 height 14
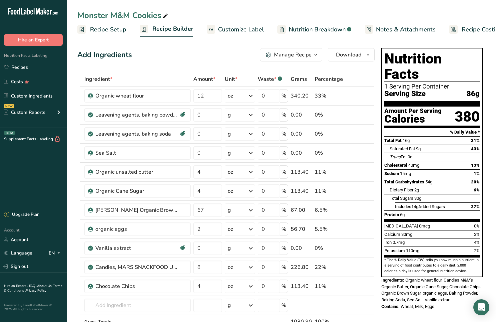
click at [245, 29] on span "Customize Label" at bounding box center [241, 29] width 46 height 9
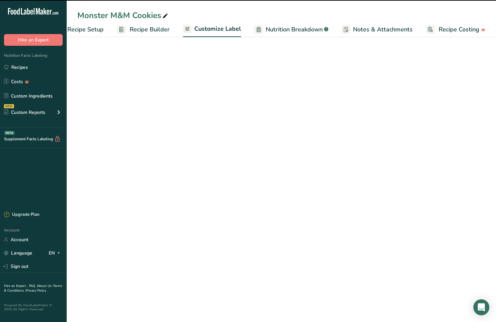
scroll to position [0, 23]
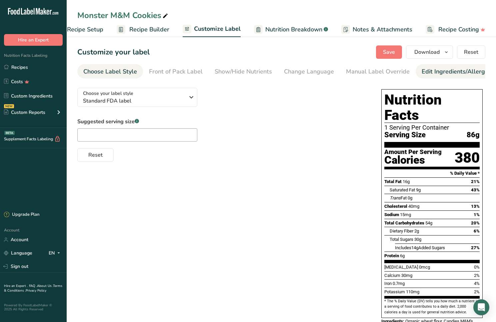
click at [427, 71] on div "Edit Ingredients/Allergens List" at bounding box center [464, 71] width 85 height 9
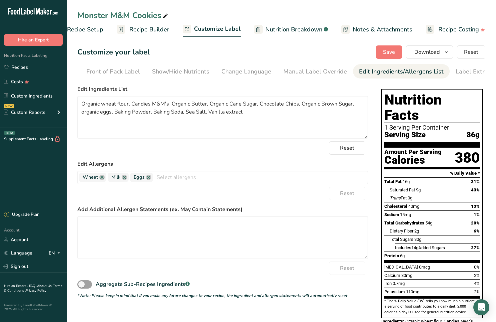
scroll to position [0, 76]
click at [446, 71] on div "Label Extra Info" at bounding box center [464, 71] width 44 height 9
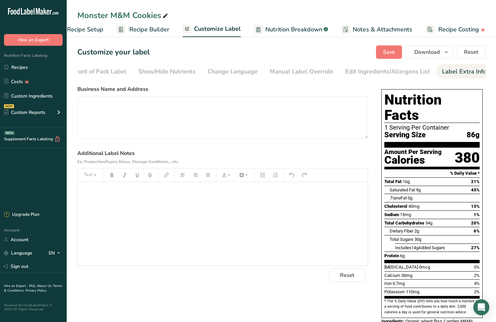
click at [83, 190] on p "﻿" at bounding box center [223, 191] width 284 height 8
click at [393, 51] on span "Save" at bounding box center [389, 52] width 12 height 8
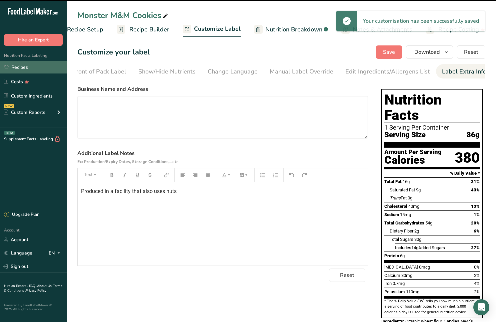
click at [24, 65] on link "Recipes" at bounding box center [33, 67] width 67 height 13
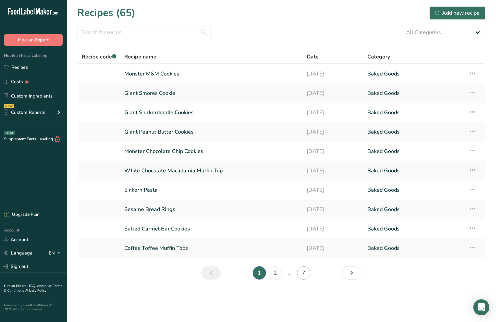
click at [303, 272] on link "7" at bounding box center [303, 272] width 13 height 13
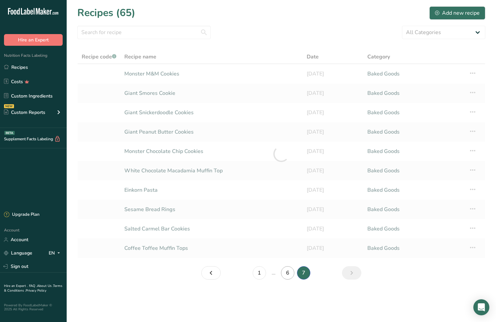
click at [289, 274] on link "6" at bounding box center [287, 272] width 13 height 13
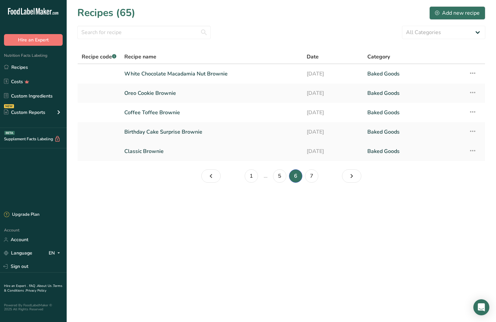
click at [150, 152] on link "Classic Brownie" at bounding box center [211, 151] width 175 height 14
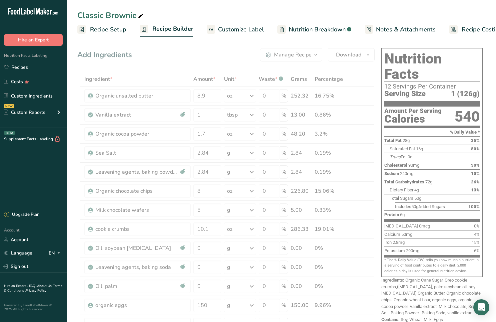
click at [240, 28] on span "Customize Label" at bounding box center [241, 29] width 46 height 9
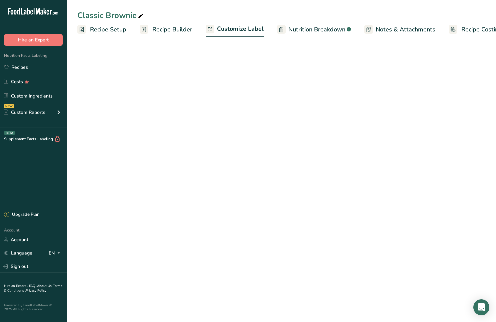
scroll to position [0, 23]
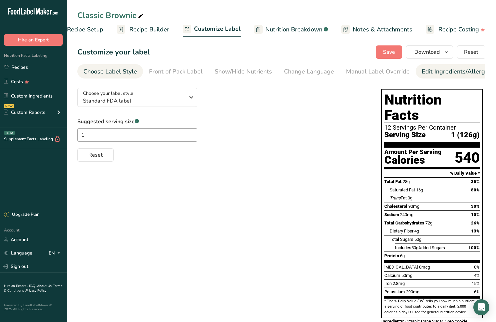
click at [437, 71] on div "Edit Ingredients/Allergens List" at bounding box center [464, 71] width 85 height 9
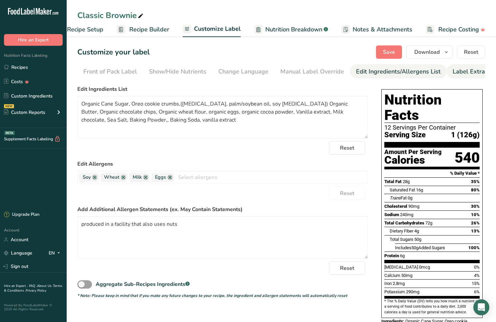
scroll to position [0, 76]
click at [442, 72] on div "Label Extra Info" at bounding box center [464, 71] width 44 height 9
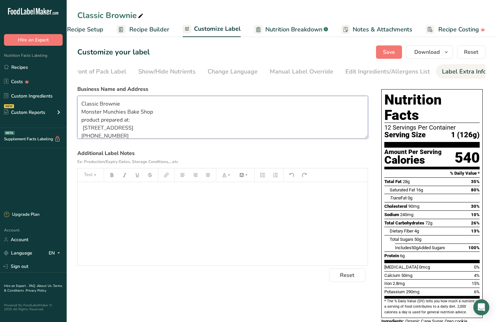
drag, startPoint x: 81, startPoint y: 106, endPoint x: 147, endPoint y: 135, distance: 72.9
click at [147, 135] on textarea "Classic Brownie Monster Munchies Bake Shop product prepared at: [STREET_ADDRESS…" at bounding box center [222, 117] width 291 height 43
click at [24, 67] on link "Recipes" at bounding box center [33, 67] width 67 height 13
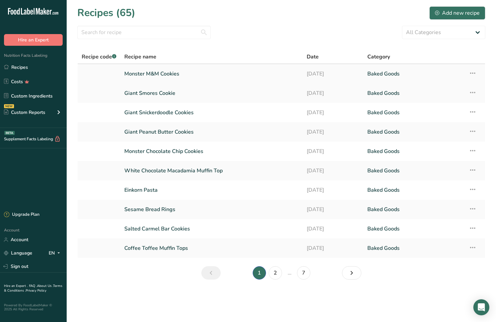
click at [152, 75] on link "Monster M&M Cookies" at bounding box center [211, 74] width 175 height 14
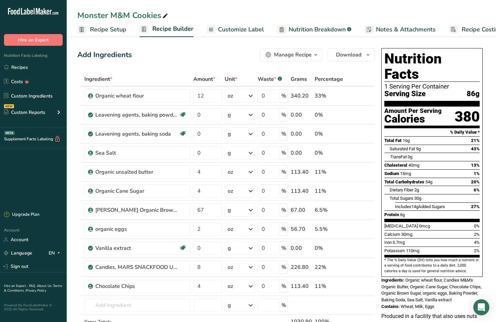
click at [226, 29] on span "Customize Label" at bounding box center [241, 29] width 46 height 9
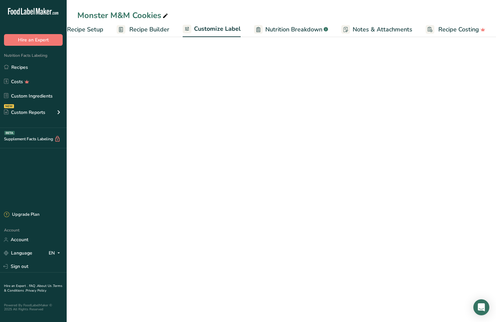
scroll to position [0, 23]
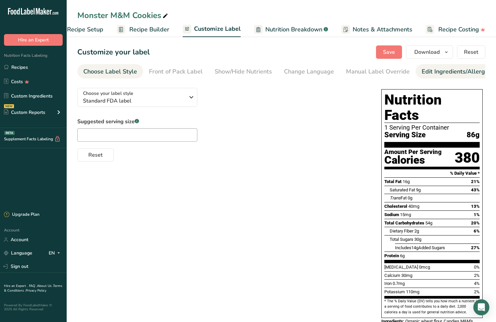
click at [445, 74] on div "Edit Ingredients/Allergens List" at bounding box center [464, 71] width 85 height 9
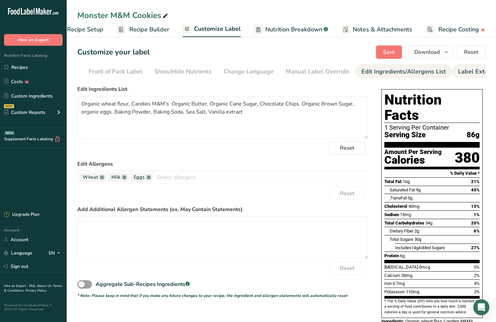
scroll to position [0, 76]
click at [446, 73] on div "Label Extra Info" at bounding box center [464, 71] width 44 height 9
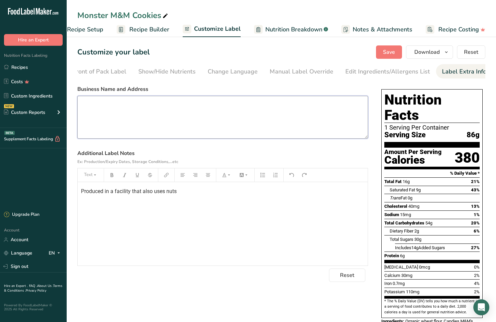
click at [84, 105] on textarea at bounding box center [222, 117] width 291 height 43
paste textarea "Classic Brownie Monster Munchies Bake Shop product prepared at: [STREET_ADDRESS…"
drag, startPoint x: 121, startPoint y: 102, endPoint x: 69, endPoint y: 102, distance: 51.7
click at [69, 102] on section "Customize your label Save Download Choose what to show on your downloaded label…" at bounding box center [282, 207] width 430 height 345
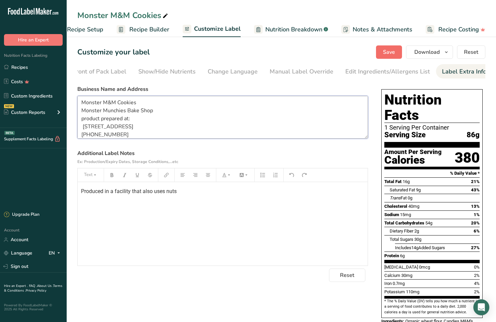
type textarea "Monster M&M Cookies Monster Munchies Bake Shop product prepared at: [STREET_ADD…"
click at [391, 51] on span "Save" at bounding box center [389, 52] width 12 height 8
click at [23, 66] on link "Recipes" at bounding box center [33, 67] width 67 height 13
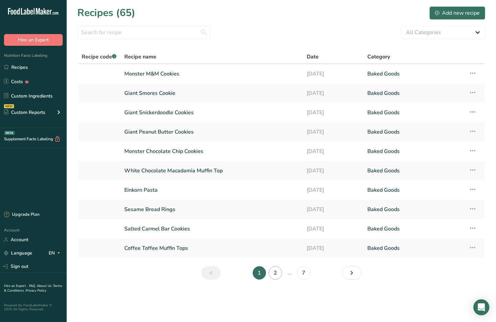
click at [276, 271] on link "2" at bounding box center [275, 272] width 13 height 13
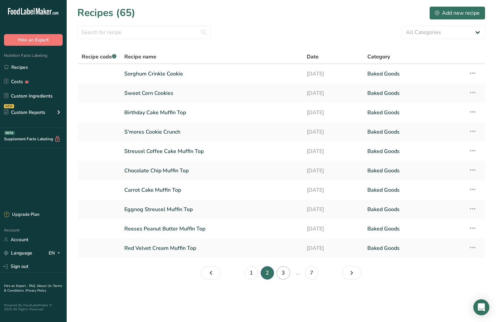
click at [286, 273] on link "3" at bounding box center [283, 272] width 13 height 13
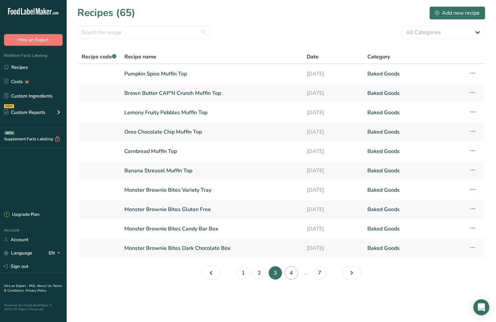
click at [295, 274] on link "4" at bounding box center [291, 272] width 13 height 13
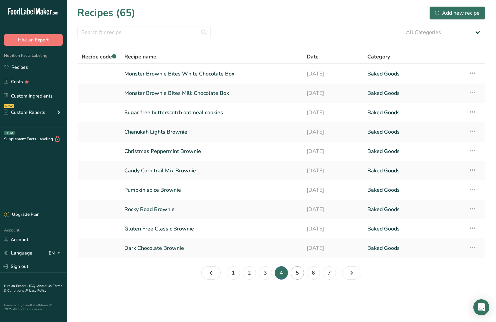
click at [299, 274] on link "5" at bounding box center [297, 272] width 13 height 13
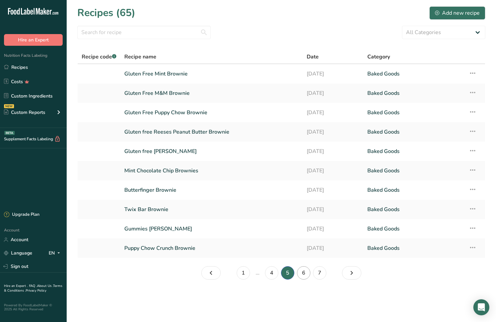
click at [304, 273] on link "6" at bounding box center [303, 272] width 13 height 13
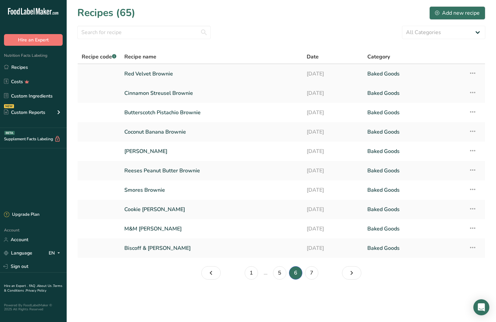
click at [162, 75] on link "Red Velvet Brownie" at bounding box center [211, 74] width 175 height 14
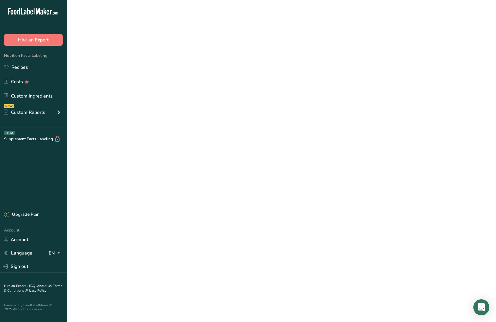
click at [162, 75] on link "Red Velvet Brownie" at bounding box center [211, 74] width 175 height 14
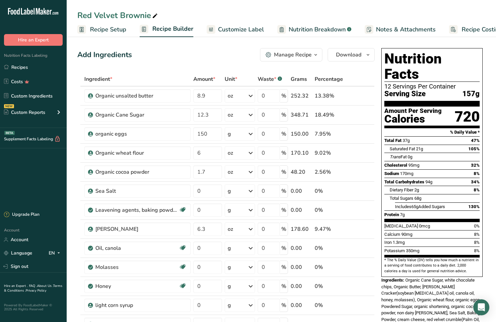
click at [235, 31] on span "Customize Label" at bounding box center [241, 29] width 46 height 9
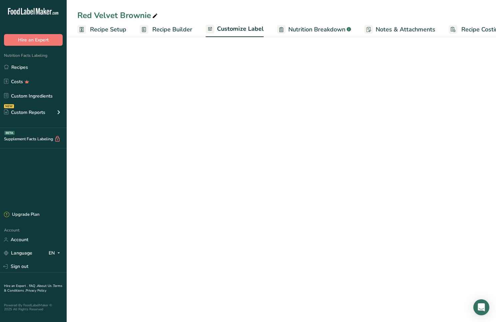
scroll to position [0, 23]
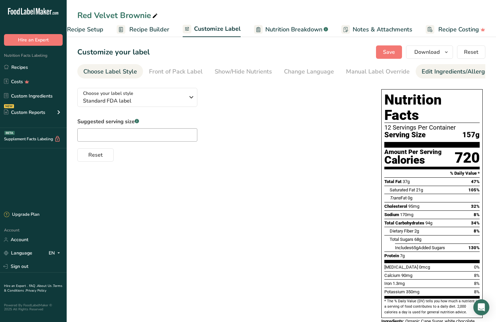
click at [423, 72] on div "Edit Ingredients/Allergens List" at bounding box center [464, 71] width 85 height 9
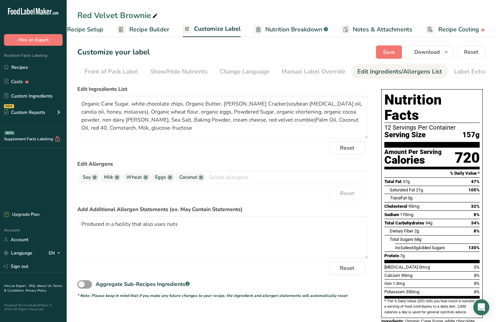
scroll to position [0, 76]
click at [447, 71] on div "Label Extra Info" at bounding box center [464, 71] width 44 height 9
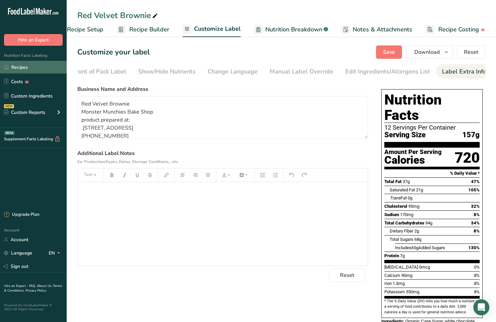
click at [30, 66] on link "Recipes" at bounding box center [33, 67] width 67 height 13
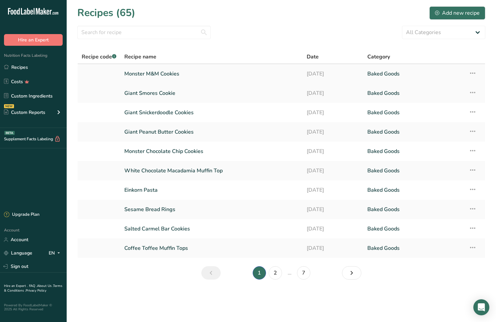
click at [151, 73] on link "Monster M&M Cookies" at bounding box center [211, 74] width 175 height 14
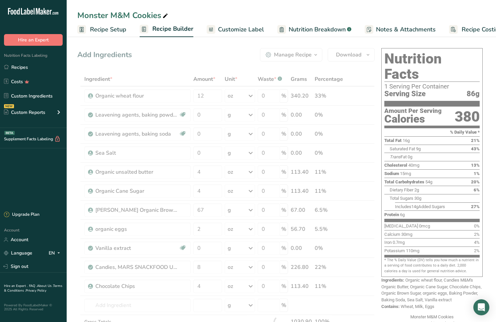
click at [242, 29] on span "Customize Label" at bounding box center [241, 29] width 46 height 9
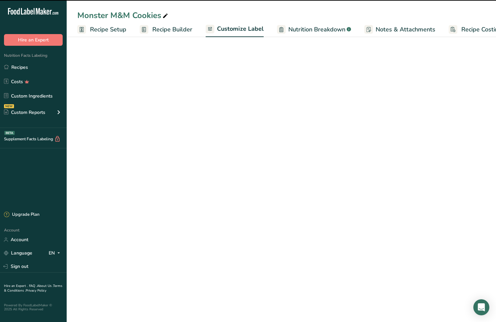
scroll to position [0, 23]
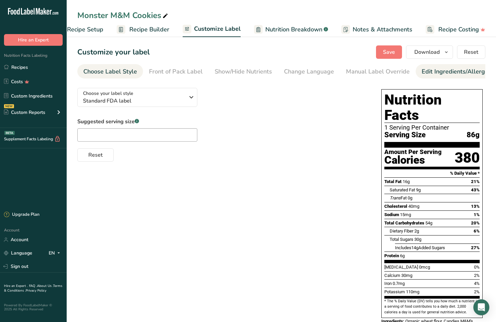
click at [444, 72] on div "Edit Ingredients/Allergens List" at bounding box center [464, 71] width 85 height 9
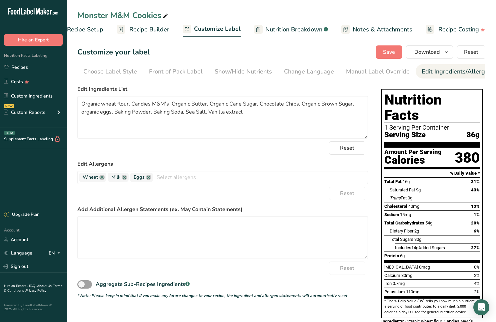
scroll to position [0, 76]
click at [444, 72] on div "Label Extra Info" at bounding box center [464, 71] width 44 height 9
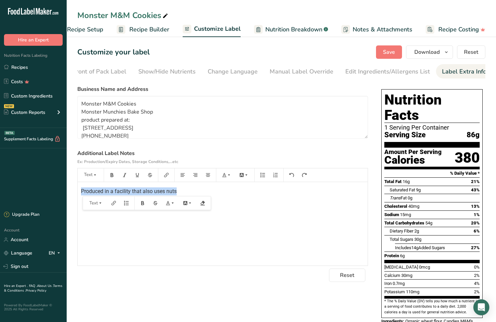
drag, startPoint x: 81, startPoint y: 191, endPoint x: 180, endPoint y: 192, distance: 98.8
click at [180, 192] on div "Produced in a facility that also uses nuts" at bounding box center [223, 223] width 290 height 83
copy span "Produced in a facility that also uses nuts"
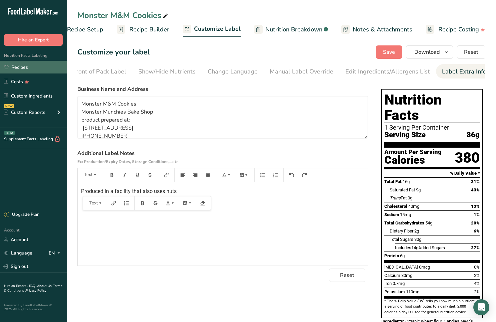
click at [21, 66] on link "Recipes" at bounding box center [33, 67] width 67 height 13
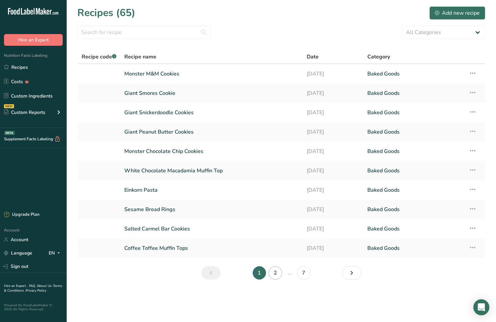
click at [273, 275] on link "2" at bounding box center [275, 272] width 13 height 13
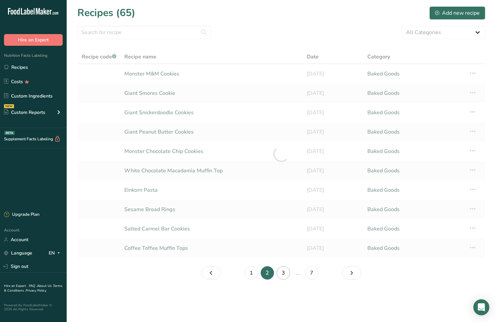
click at [283, 273] on link "3" at bounding box center [283, 272] width 13 height 13
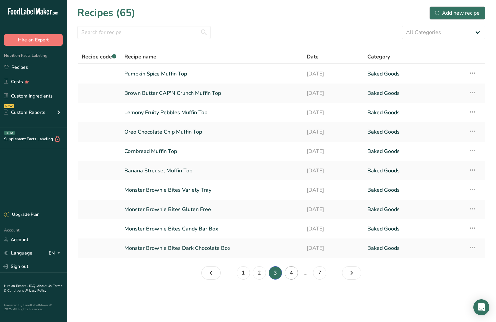
click at [291, 273] on link "4" at bounding box center [291, 272] width 13 height 13
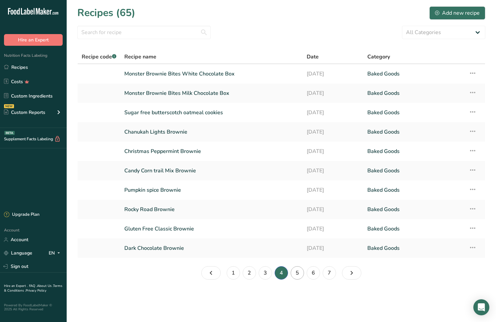
click at [299, 273] on link "5" at bounding box center [297, 272] width 13 height 13
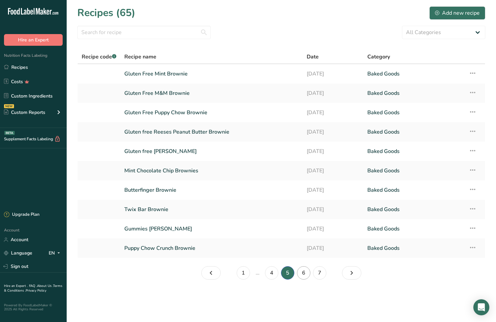
click at [303, 272] on link "6" at bounding box center [303, 272] width 13 height 13
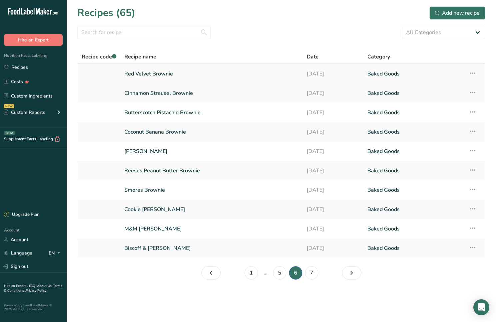
click at [171, 74] on link "Red Velvet Brownie" at bounding box center [211, 74] width 175 height 14
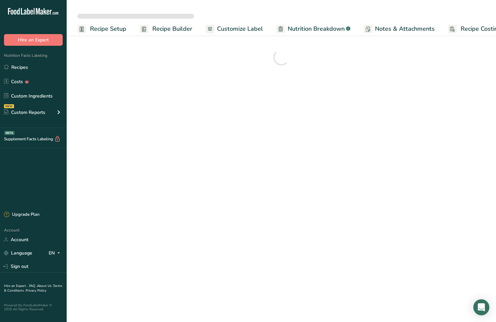
click at [235, 30] on span "Customize Label" at bounding box center [240, 28] width 46 height 9
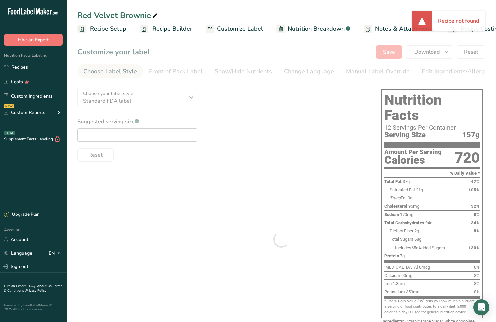
type textarea "Red Velvet Brownie Monster Munchies Bake Shop product prepared at: [STREET_ADDR…"
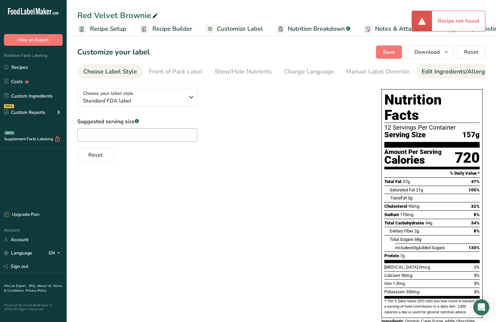
click at [448, 72] on div "Edit Ingredients/Allergens List" at bounding box center [464, 71] width 85 height 9
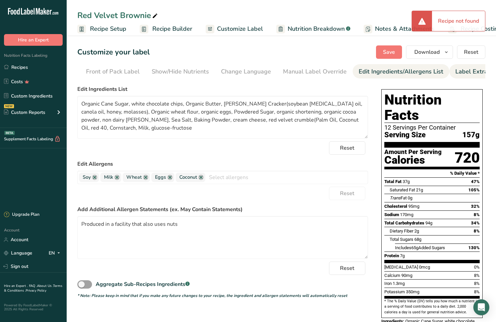
scroll to position [0, 76]
click at [450, 72] on div "Label Extra Info" at bounding box center [464, 71] width 44 height 9
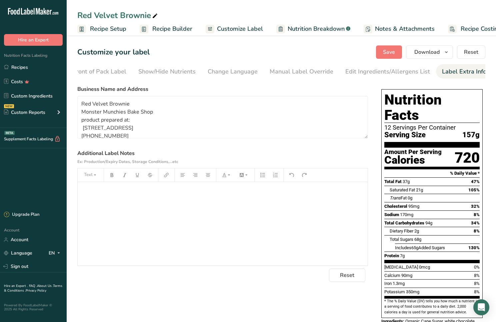
click at [84, 192] on p "﻿" at bounding box center [223, 191] width 284 height 8
click at [389, 52] on span "Save" at bounding box center [389, 52] width 12 height 8
